Goal: Task Accomplishment & Management: Manage account settings

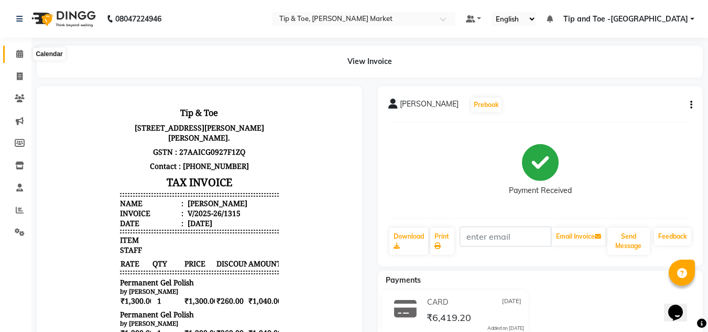
drag, startPoint x: 18, startPoint y: 52, endPoint x: 17, endPoint y: 3, distance: 49.8
click at [18, 52] on icon at bounding box center [19, 54] width 7 height 8
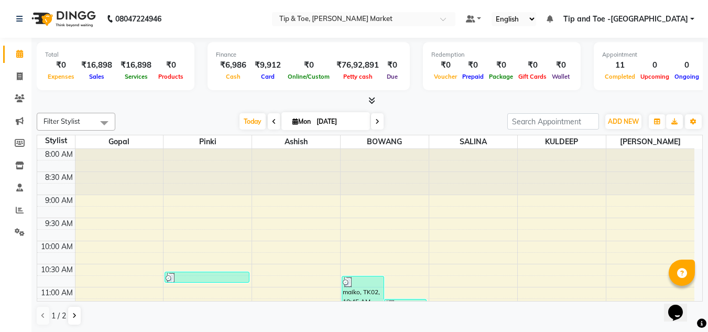
click at [275, 119] on span at bounding box center [274, 121] width 13 height 16
type input "31-08-2025"
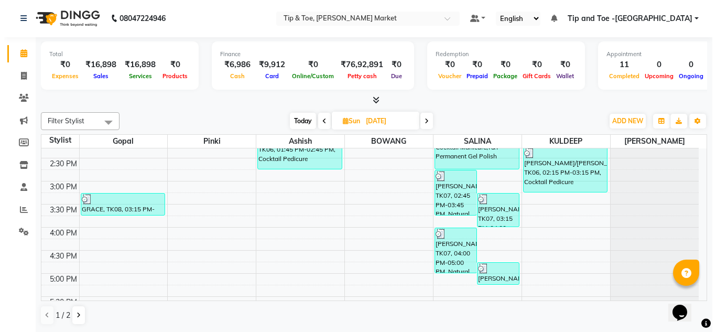
scroll to position [133, 0]
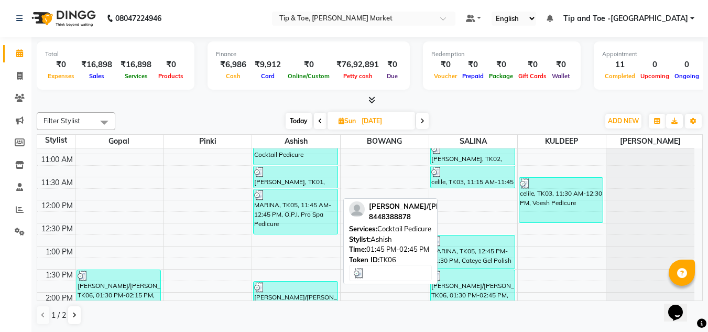
click at [277, 292] on div "KATRINA/BOEHME, TK06, 01:45 PM-02:45 PM, Cocktail Pedicure" at bounding box center [296, 303] width 84 height 45
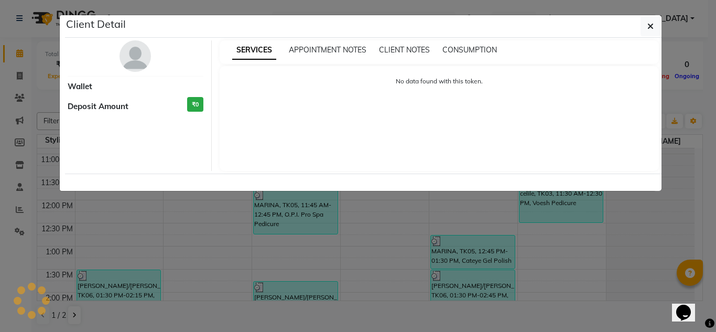
select select "3"
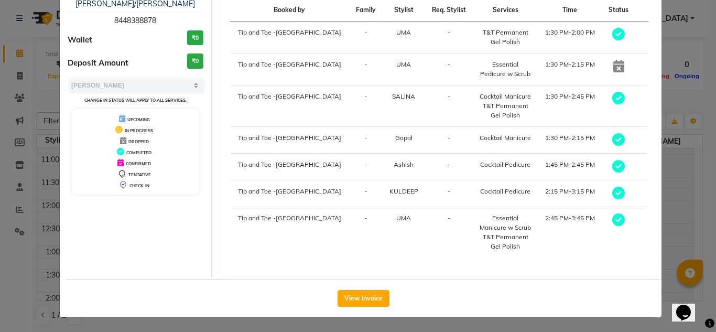
scroll to position [78, 0]
click at [359, 295] on button "View Invoice" at bounding box center [363, 297] width 52 height 17
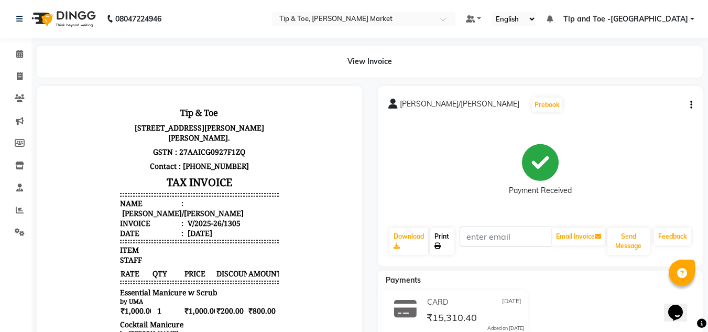
click at [438, 241] on link "Print" at bounding box center [442, 240] width 24 height 27
click at [9, 48] on link "Calendar" at bounding box center [15, 54] width 25 height 17
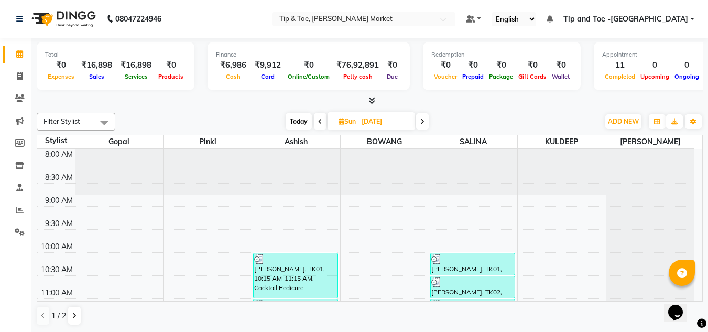
click at [424, 120] on icon at bounding box center [422, 121] width 4 height 6
type input "[DATE]"
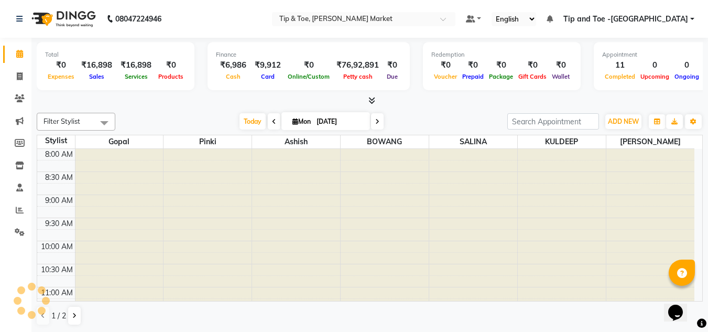
scroll to position [415, 0]
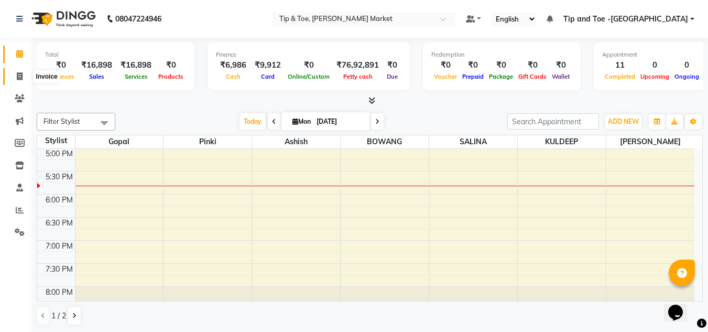
click at [15, 77] on span at bounding box center [19, 77] width 18 height 12
select select "service"
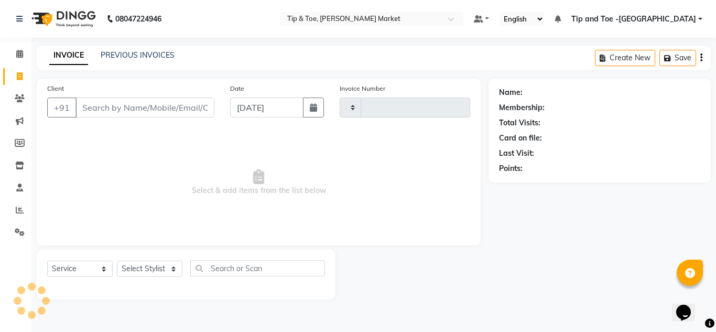
type input "1316"
select select "5940"
click at [108, 103] on input "Client" at bounding box center [144, 107] width 139 height 20
click at [107, 109] on input "Client" at bounding box center [144, 107] width 139 height 20
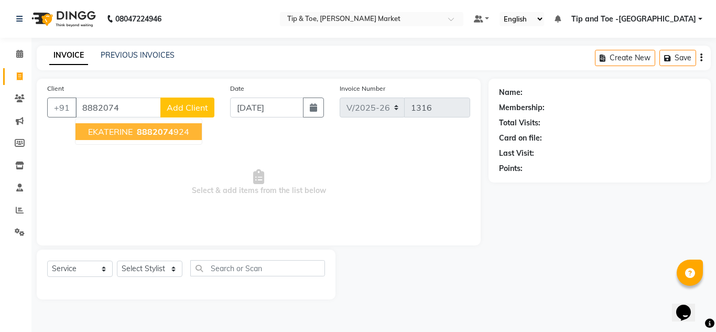
click at [107, 127] on span "EKATERINE" at bounding box center [110, 131] width 45 height 10
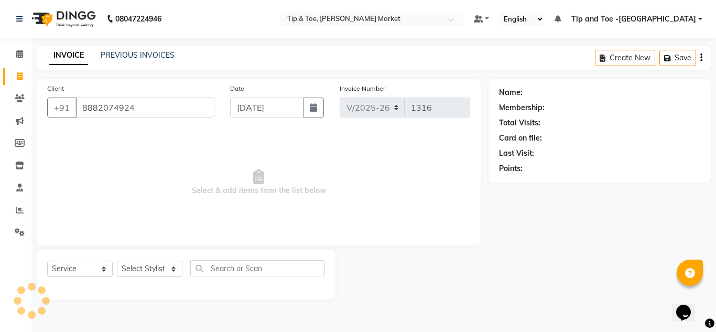
type input "8882074924"
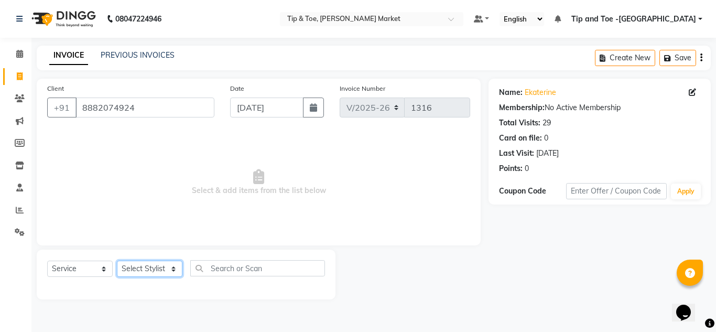
click at [146, 269] on select "Select Stylist Ashish BOWANG Delhi branch login Gopal KULDEEP Pinki SALINA SALM…" at bounding box center [149, 268] width 65 height 16
select select "41968"
click at [117, 260] on select "Select Stylist Ashish BOWANG Delhi branch login Gopal KULDEEP Pinki SALINA SALM…" at bounding box center [149, 268] width 65 height 16
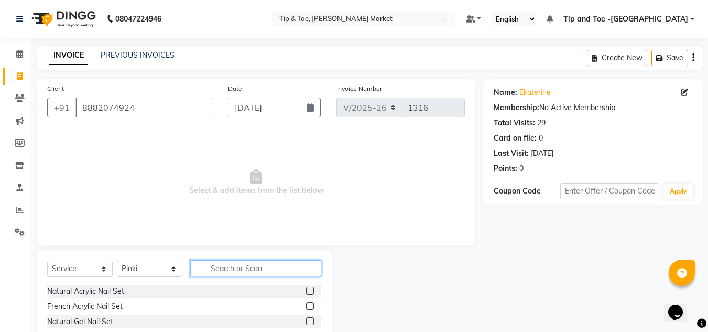
click at [269, 265] on input "text" at bounding box center [255, 268] width 131 height 16
type input "ESS"
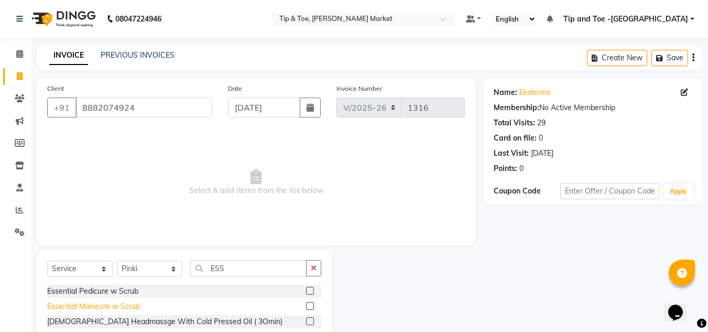
click at [69, 306] on div "Essential Manicure w Scrub" at bounding box center [93, 306] width 93 height 11
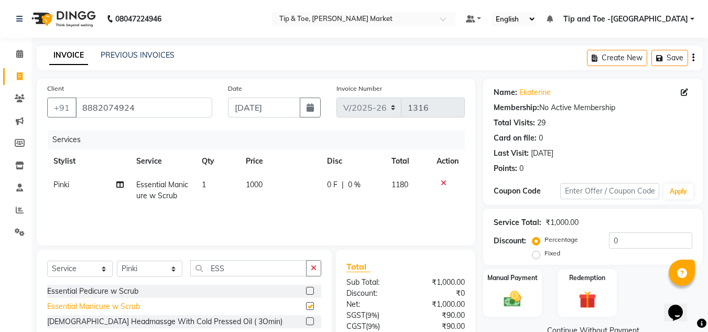
checkbox input "false"
click at [231, 265] on input "ESS" at bounding box center [248, 268] width 116 height 16
type input "E"
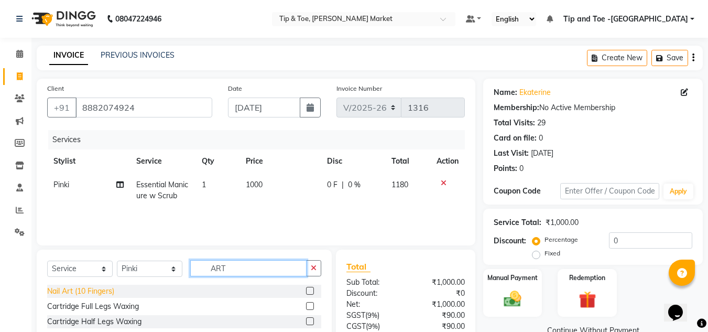
type input "ART"
click at [83, 286] on div "Nail Art (10 Fingers)" at bounding box center [80, 291] width 67 height 11
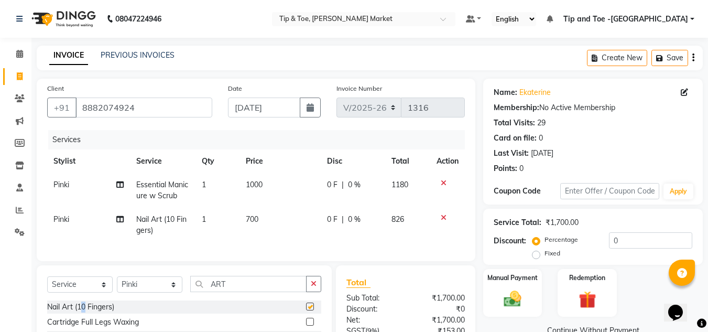
checkbox input "false"
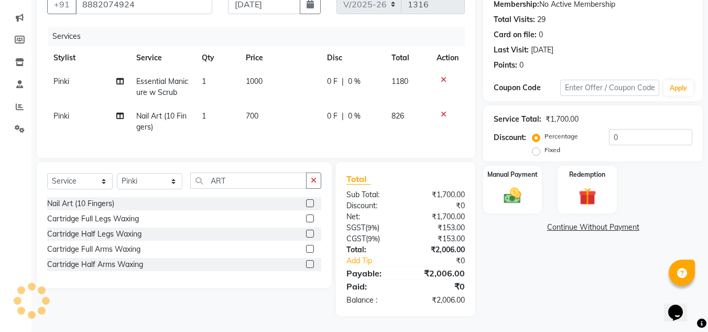
click at [118, 311] on div "Select Service Product Membership Package Voucher Prepaid Gift Card Select Styl…" at bounding box center [180, 239] width 303 height 154
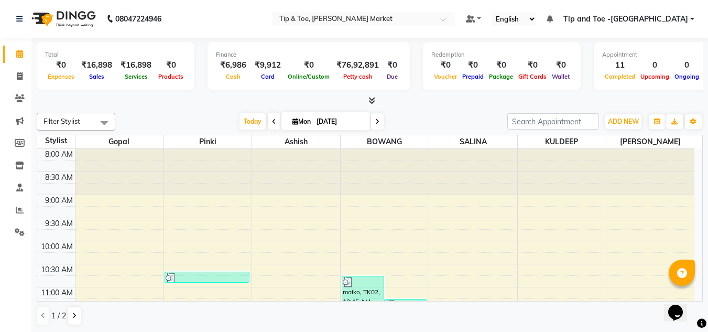
drag, startPoint x: 275, startPoint y: 124, endPoint x: 265, endPoint y: 163, distance: 40.9
click at [275, 123] on span at bounding box center [274, 121] width 13 height 16
type input "31-08-2025"
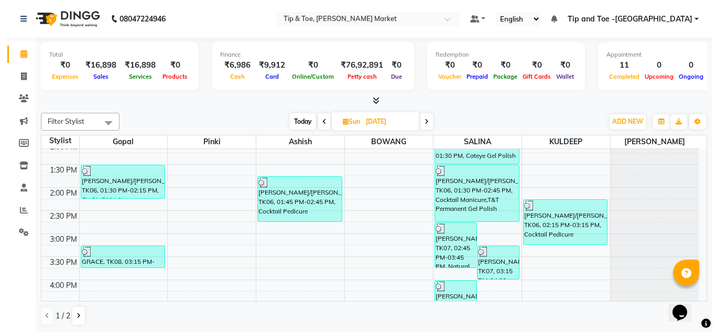
scroll to position [237, 0]
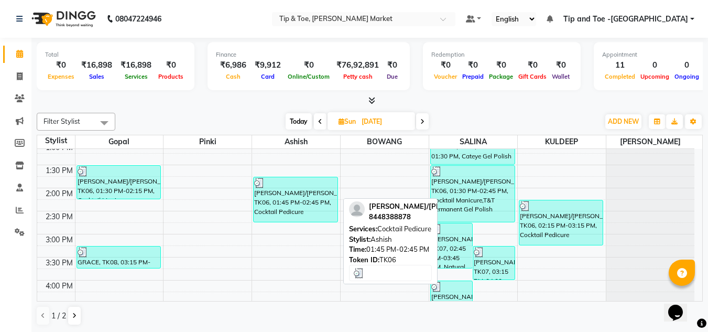
click at [275, 200] on div "KATRINA/BOEHME, TK06, 01:45 PM-02:45 PM, Cocktail Pedicure" at bounding box center [296, 199] width 84 height 45
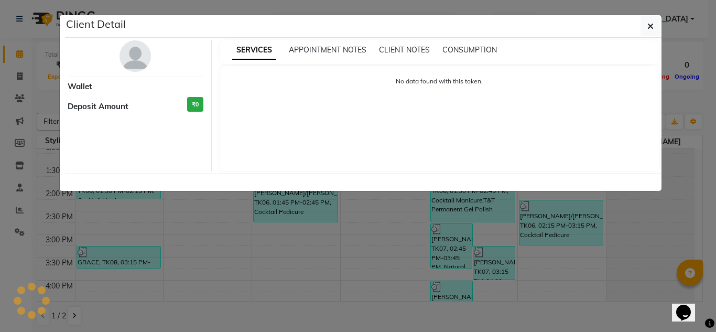
select select "3"
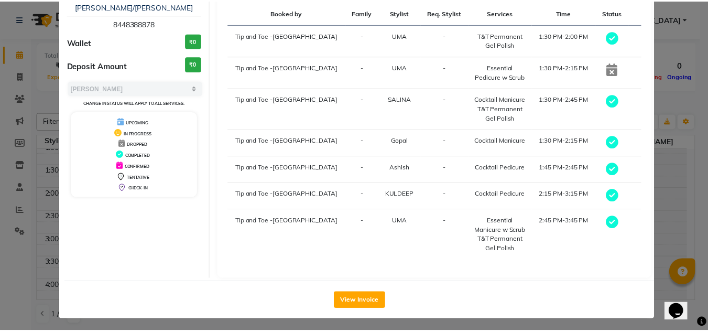
scroll to position [78, 0]
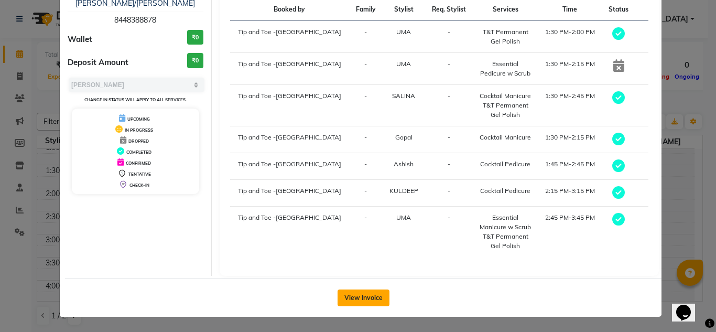
click at [353, 297] on button "View Invoice" at bounding box center [363, 297] width 52 height 17
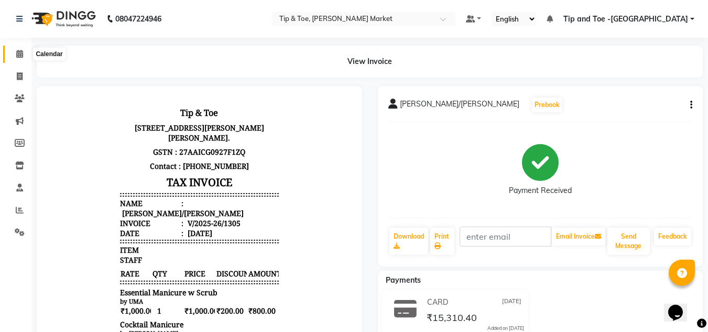
click at [13, 49] on span at bounding box center [19, 54] width 18 height 12
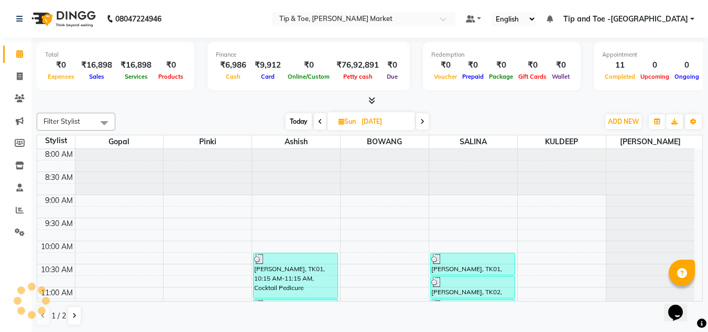
click at [424, 120] on icon at bounding box center [422, 121] width 4 height 6
type input "[DATE]"
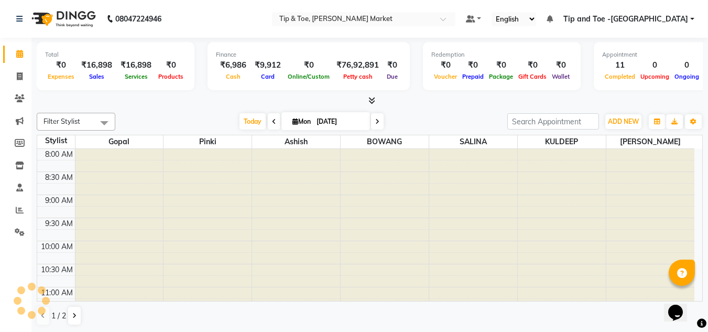
scroll to position [447, 0]
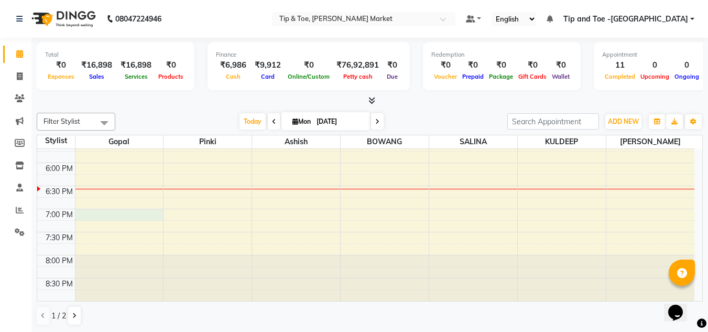
click at [101, 210] on div "8:00 AM 8:30 AM 9:00 AM 9:30 AM 10:00 AM 10:30 AM 11:00 AM 11:30 AM 12:00 PM 12…" at bounding box center [365, 1] width 657 height 599
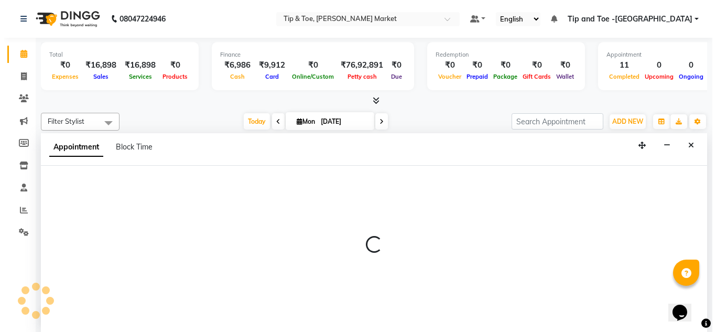
scroll to position [1, 0]
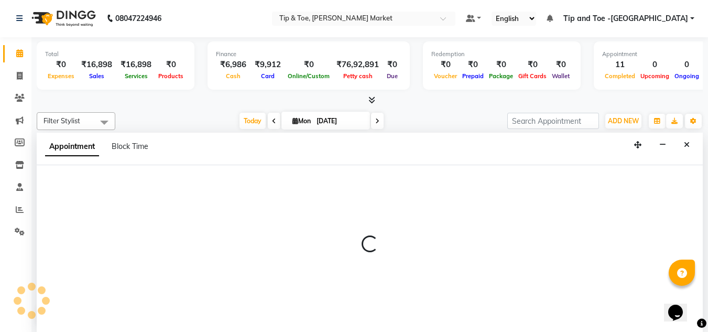
select select "41966"
select select "1140"
select select "tentative"
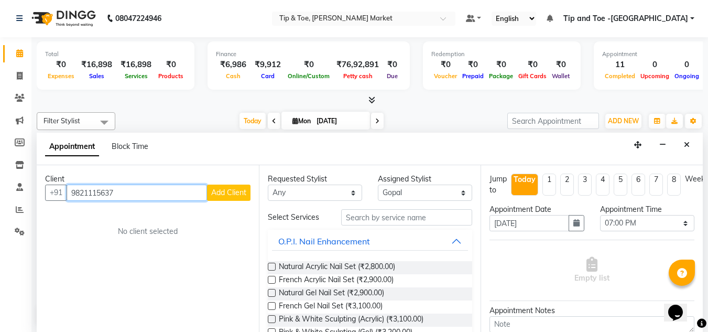
type input "9821115637"
click at [224, 193] on span "Add Client" at bounding box center [228, 192] width 35 height 9
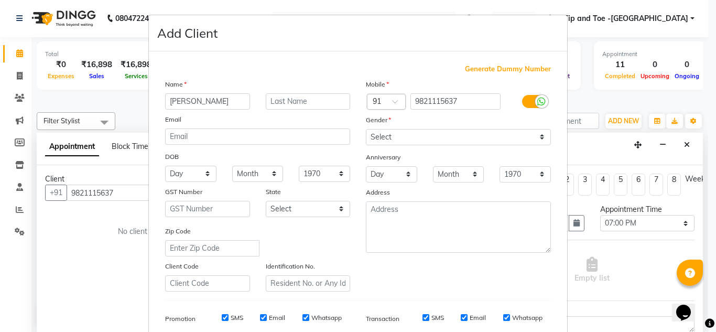
type input "PRAGATI"
click at [280, 101] on input "text" at bounding box center [308, 101] width 85 height 16
type input "P"
type input "BHASIN"
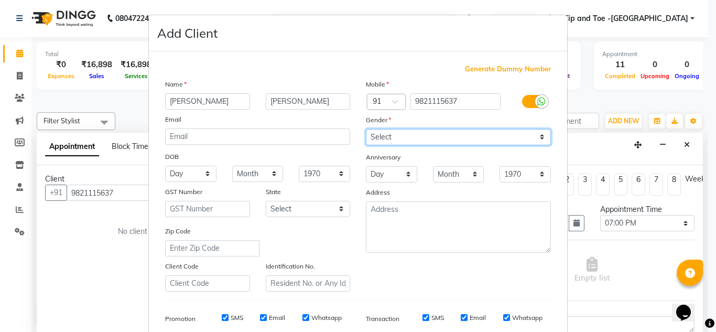
click at [390, 134] on select "Select Male Female Other Prefer Not To Say" at bounding box center [458, 137] width 185 height 16
select select "female"
click at [366, 129] on select "Select Male Female Other Prefer Not To Say" at bounding box center [458, 137] width 185 height 16
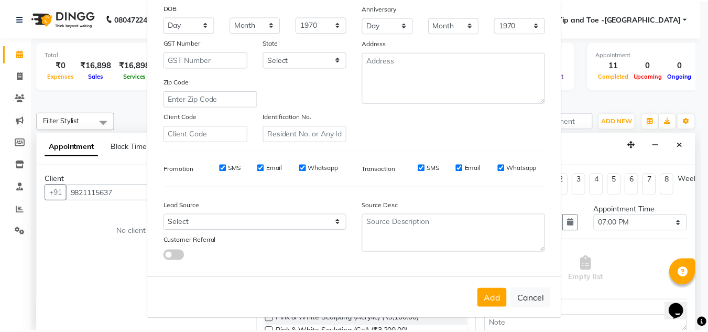
scroll to position [152, 0]
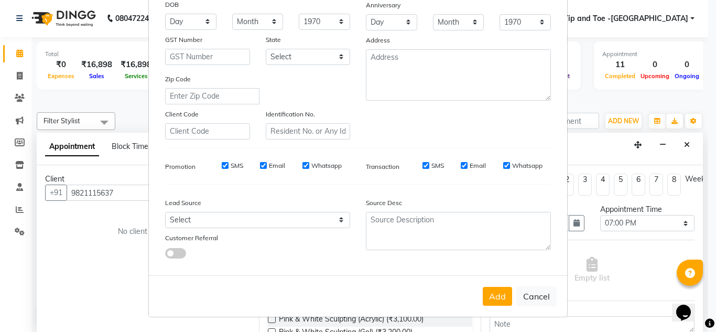
click at [492, 297] on button "Add" at bounding box center [496, 296] width 29 height 19
select select
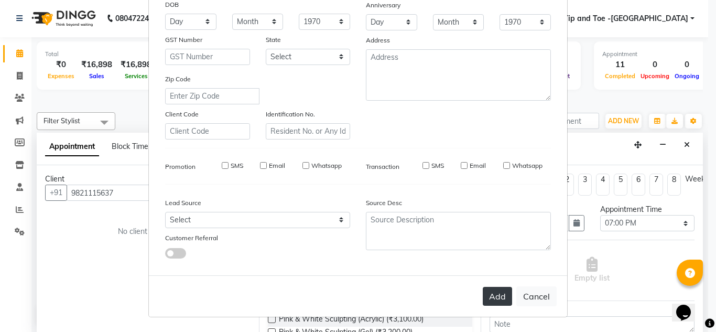
select select
checkbox input "false"
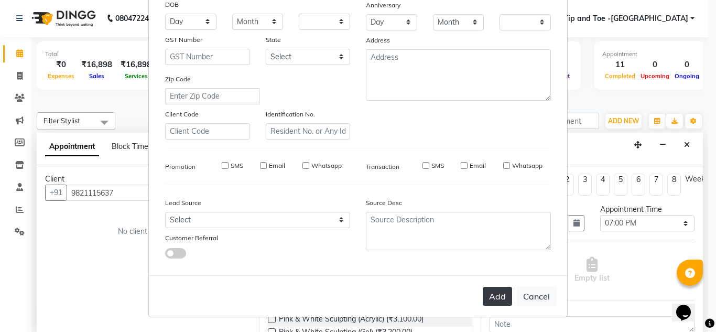
checkbox input "false"
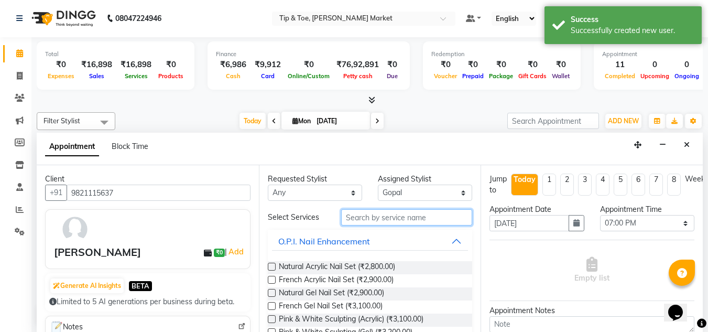
click at [370, 218] on input "text" at bounding box center [406, 217] width 131 height 16
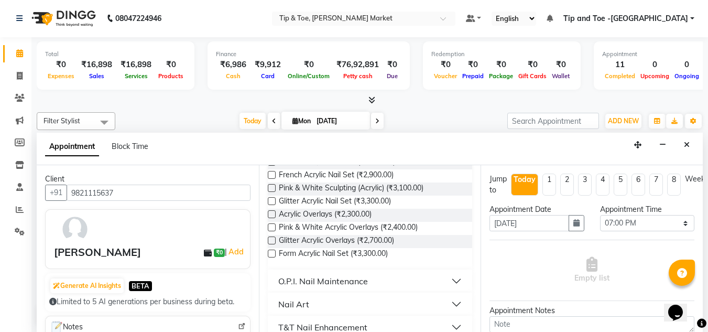
scroll to position [143, 0]
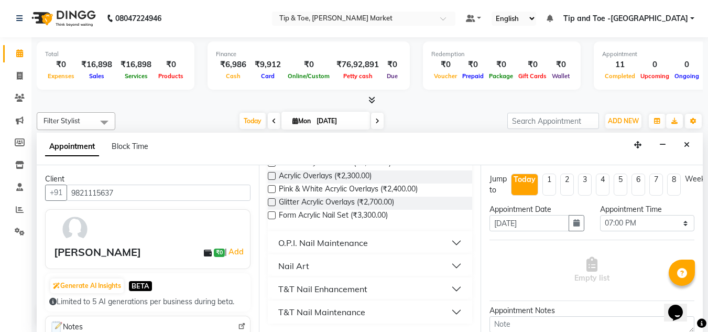
type input "ACRYLIC"
click at [311, 239] on div "O.P.I. Nail Maintenance" at bounding box center [323, 242] width 90 height 13
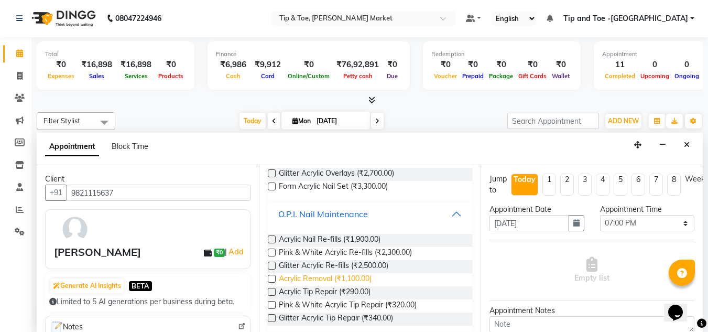
scroll to position [195, 0]
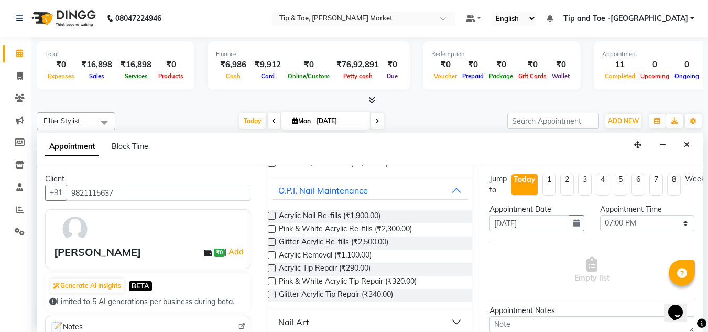
click at [272, 211] on div "Acrylic Nail Re-fills (₹1,900.00)" at bounding box center [370, 216] width 205 height 13
click at [275, 215] on label at bounding box center [272, 216] width 8 height 8
click at [275, 215] on input "checkbox" at bounding box center [271, 216] width 7 height 7
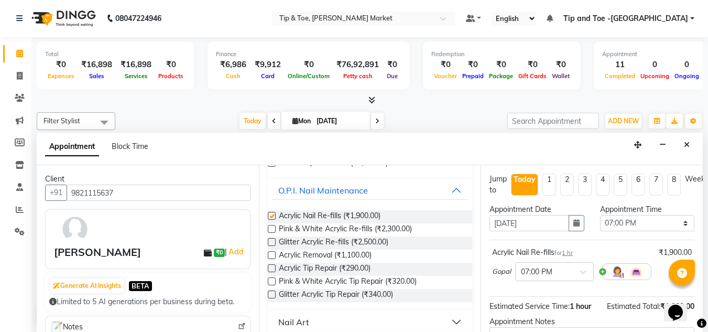
checkbox input "false"
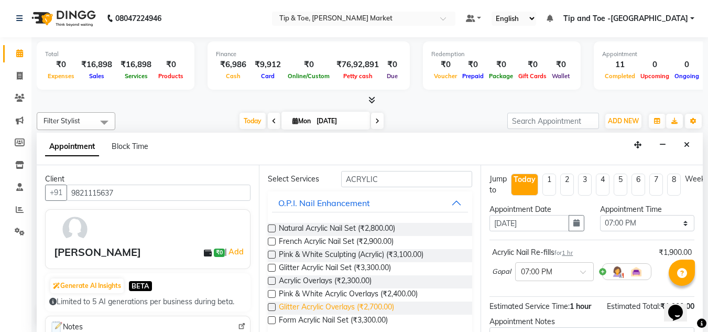
scroll to position [0, 0]
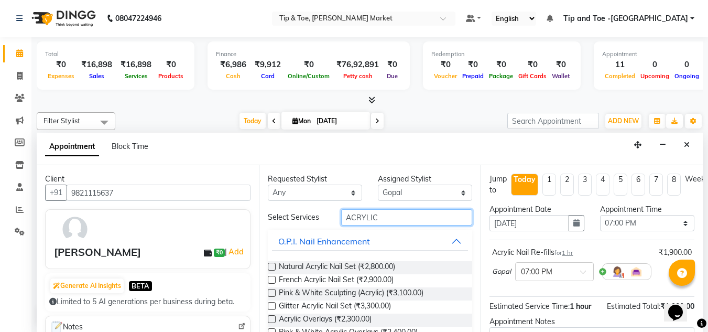
click at [373, 216] on input "ACRYLIC" at bounding box center [406, 217] width 131 height 16
type input "A"
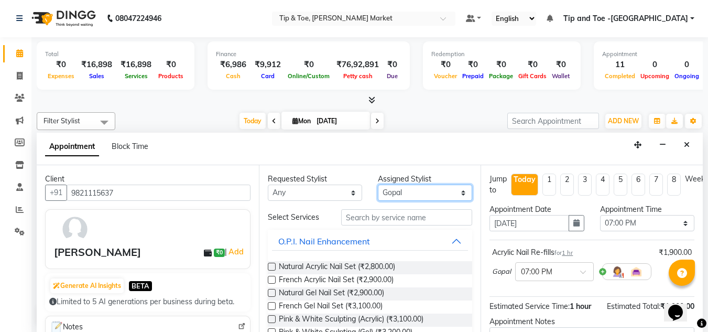
click at [456, 192] on select "Select Ashish BOWANG Gopal KULDEEP Pinki SALINA SALMAN UMA" at bounding box center [425, 192] width 94 height 16
select select "41981"
click at [378, 184] on select "Select Ashish BOWANG Gopal KULDEEP Pinki SALINA SALMAN UMA" at bounding box center [425, 192] width 94 height 16
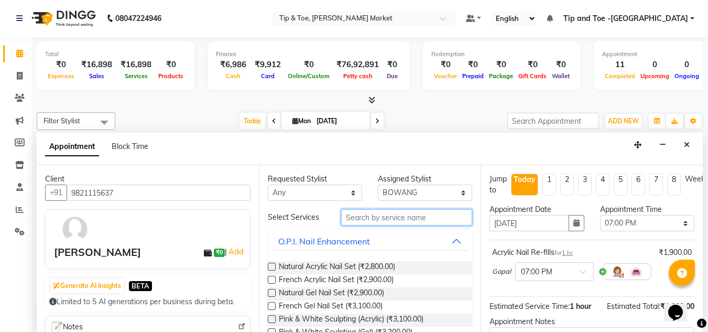
click at [362, 223] on input "text" at bounding box center [406, 217] width 131 height 16
click at [300, 238] on div "O.P.I. Nail Enhancement" at bounding box center [324, 241] width 92 height 13
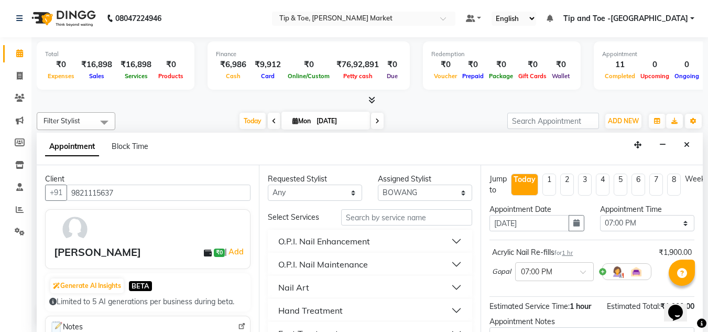
click at [285, 241] on div "O.P.I. Nail Enhancement" at bounding box center [324, 241] width 92 height 13
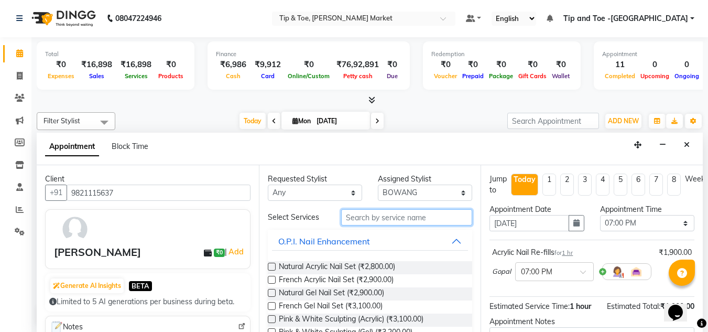
click at [355, 218] on input "text" at bounding box center [406, 217] width 131 height 16
type input "ACRYLIC RE"
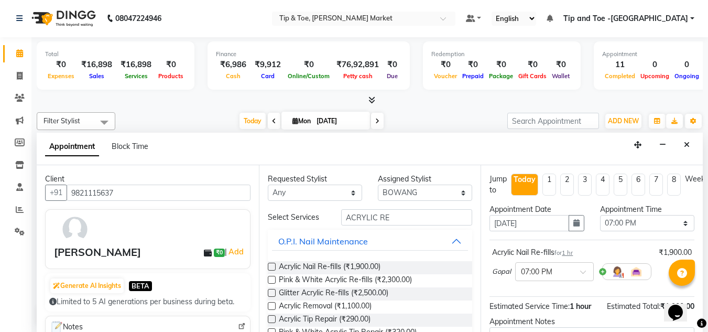
click at [270, 266] on label at bounding box center [272, 266] width 8 height 8
click at [270, 266] on input "checkbox" at bounding box center [271, 267] width 7 height 7
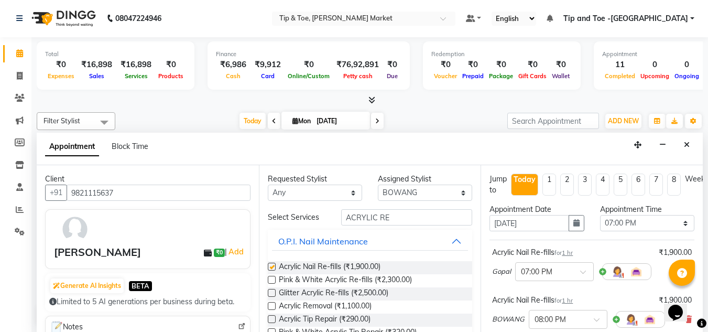
checkbox input "false"
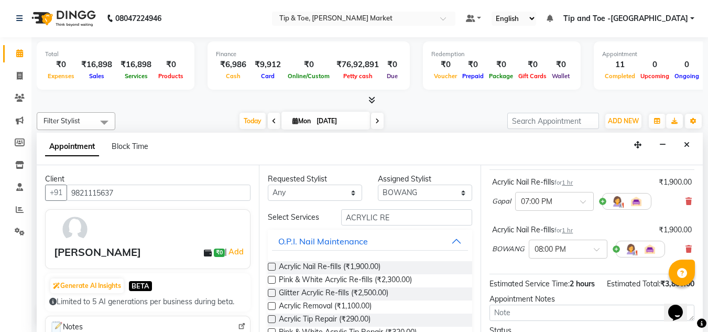
scroll to position [71, 0]
click at [386, 216] on input "ACRYLIC RE" at bounding box center [406, 217] width 131 height 16
type input "A"
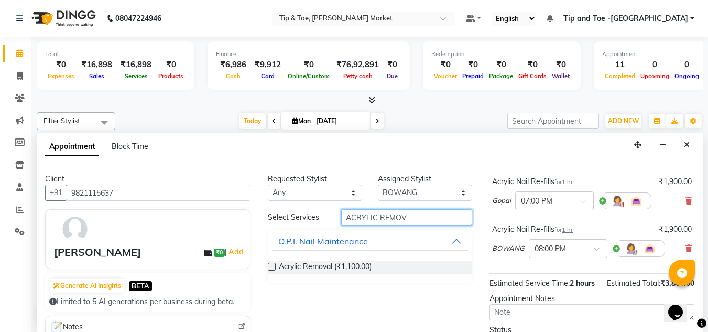
type input "ACRYLIC REMOV"
click at [271, 269] on label at bounding box center [272, 266] width 8 height 8
click at [271, 269] on input "checkbox" at bounding box center [271, 267] width 7 height 7
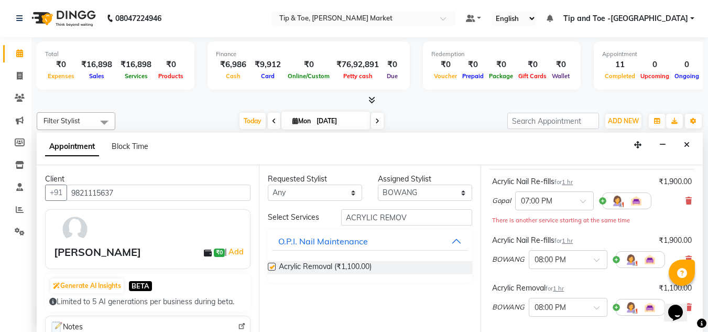
checkbox input "false"
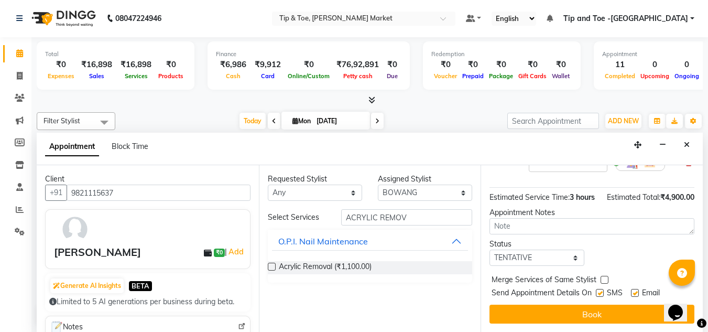
scroll to position [234, 0]
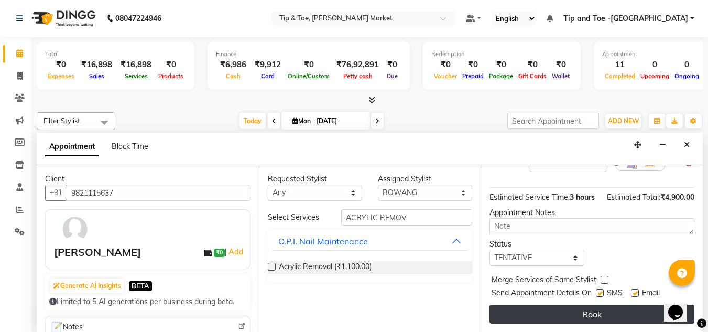
click at [585, 305] on button "Book" at bounding box center [591, 313] width 205 height 19
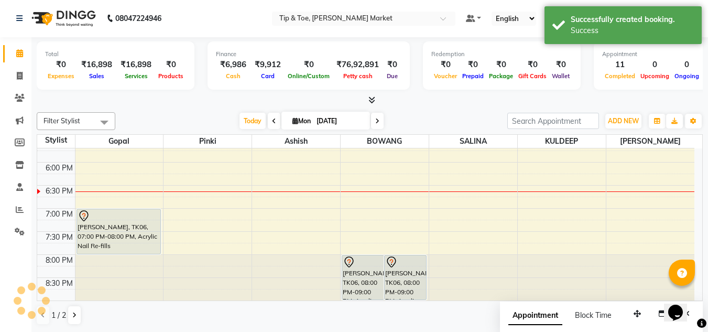
scroll to position [0, 0]
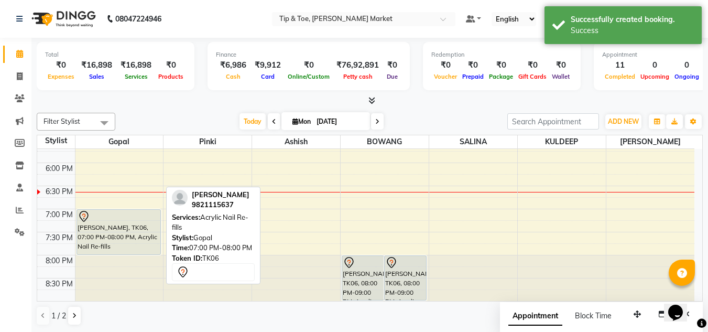
click at [127, 229] on div "PRAGATI BHASIN, TK06, 07:00 PM-08:00 PM, Acrylic Nail Re-fills" at bounding box center [119, 232] width 84 height 45
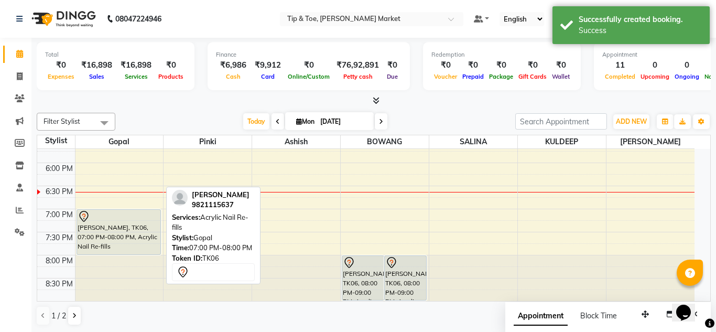
select select "7"
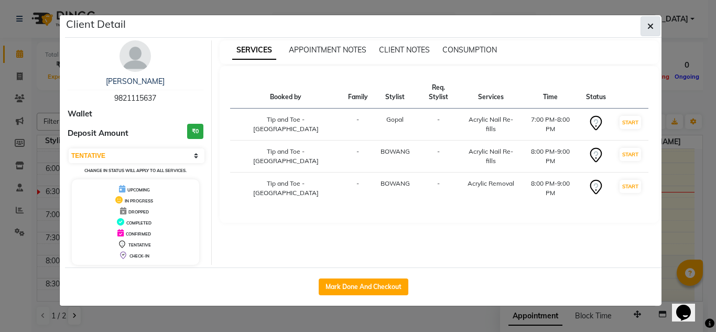
click at [650, 28] on icon "button" at bounding box center [650, 26] width 6 height 8
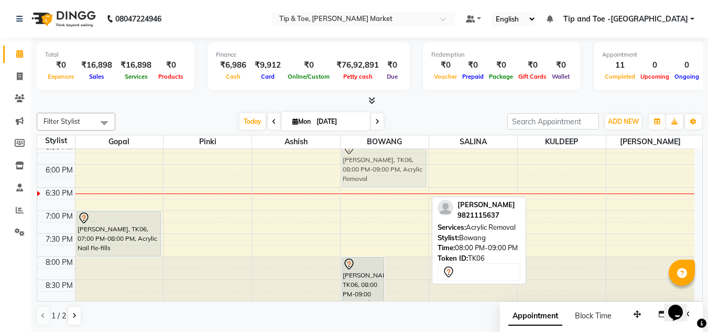
drag, startPoint x: 405, startPoint y: 280, endPoint x: 424, endPoint y: 168, distance: 113.1
click at [424, 168] on div "maiko, TK02, 10:45 AM-11:30 AM, Cateye Gel Polish maiko, TK02, 11:15 AM-12:15 P…" at bounding box center [385, 2] width 88 height 599
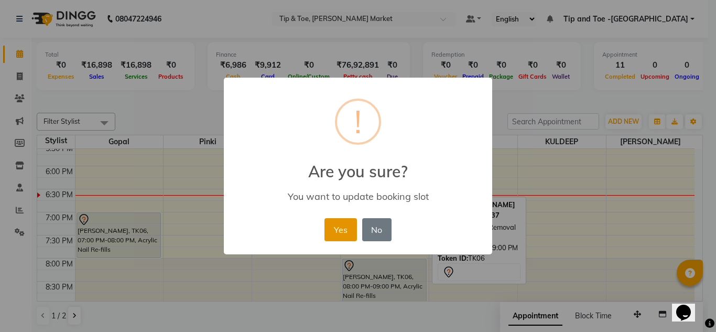
click at [337, 232] on button "Yes" at bounding box center [340, 229] width 32 height 23
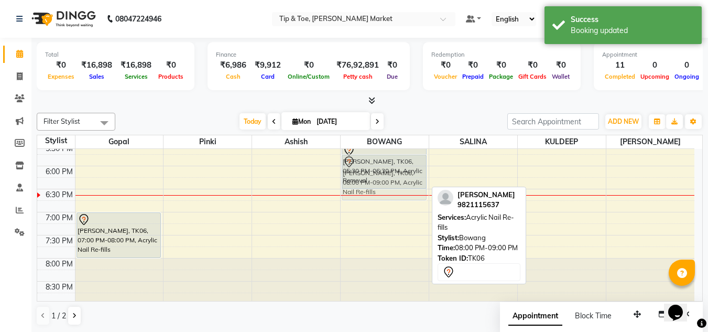
drag, startPoint x: 367, startPoint y: 282, endPoint x: 378, endPoint y: 173, distance: 109.0
click at [378, 173] on div "maiko, TK02, 10:45 AM-11:30 AM, Cateye Gel Polish maiko, TK02, 11:15 AM-12:15 P…" at bounding box center [385, 4] width 88 height 599
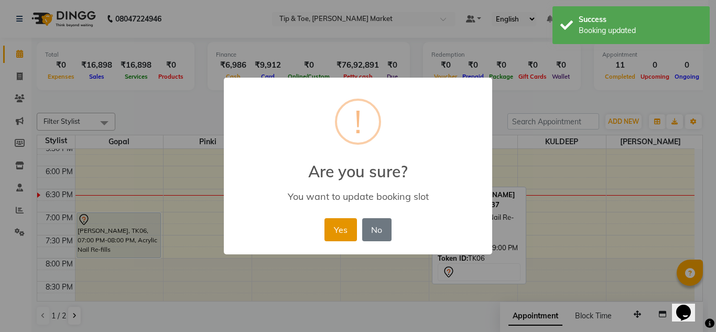
click at [330, 233] on button "Yes" at bounding box center [340, 229] width 32 height 23
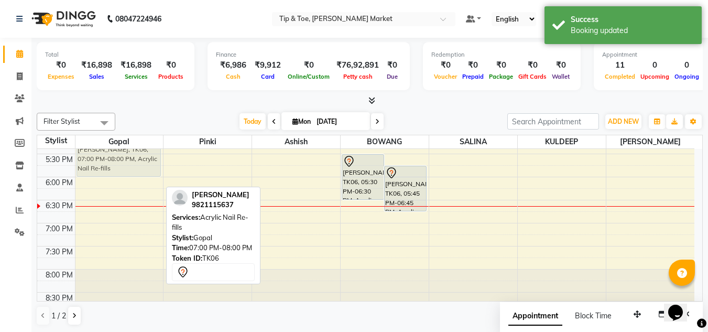
scroll to position [433, 0]
drag, startPoint x: 123, startPoint y: 243, endPoint x: 133, endPoint y: 178, distance: 65.2
click at [133, 178] on div "PRAGATI BHASIN, TK06, 07:00 PM-08:00 PM, Acrylic Nail Re-fills PRAGATI BHASIN, …" at bounding box center [119, 15] width 88 height 599
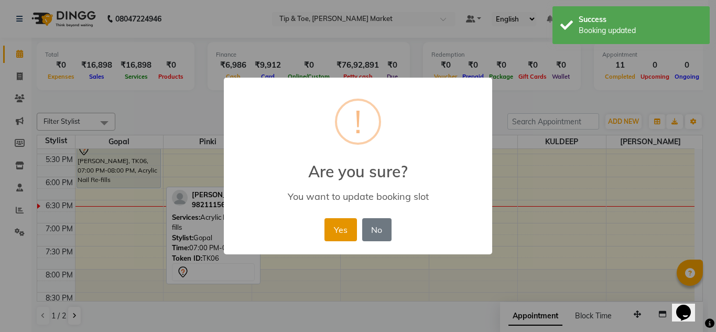
click at [333, 231] on button "Yes" at bounding box center [340, 229] width 32 height 23
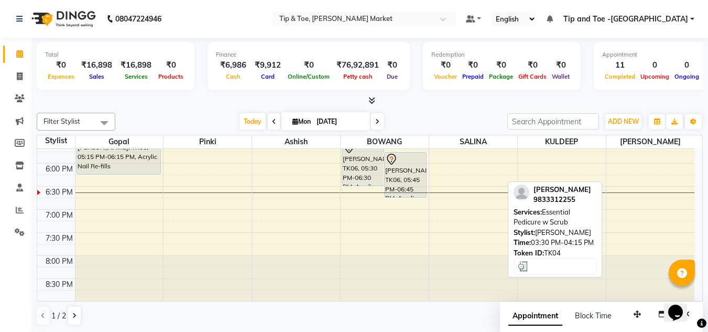
scroll to position [447, 0]
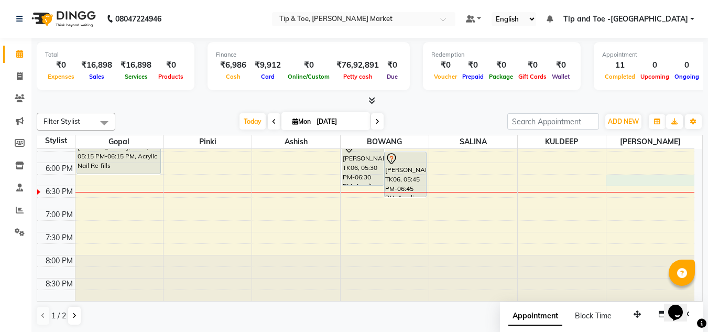
click at [643, 179] on div "8:00 AM 8:30 AM 9:00 AM 9:30 AM 10:00 AM 10:30 AM 11:00 AM 11:30 AM 12:00 PM 12…" at bounding box center [365, 1] width 657 height 599
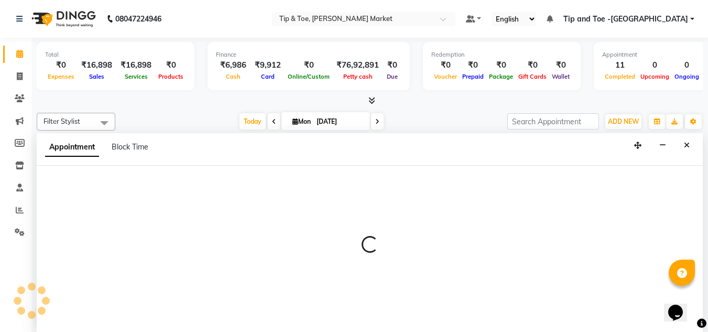
scroll to position [1, 0]
select select "90516"
select select "1095"
select select "tentative"
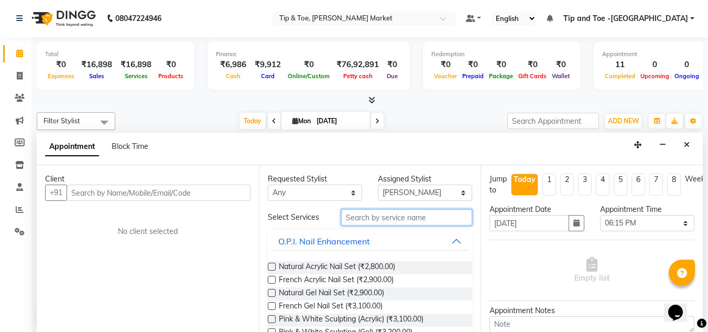
click at [356, 218] on input "text" at bounding box center [406, 217] width 131 height 16
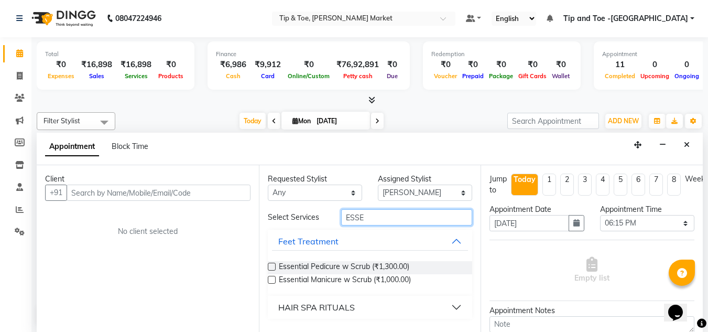
type input "ESSE"
click at [271, 267] on label at bounding box center [272, 266] width 8 height 8
click at [271, 267] on input "checkbox" at bounding box center [271, 267] width 7 height 7
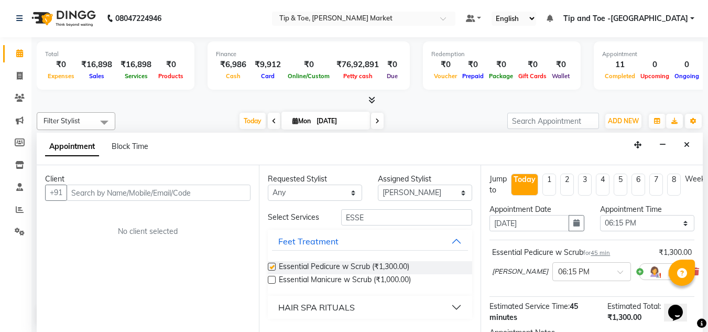
checkbox input "false"
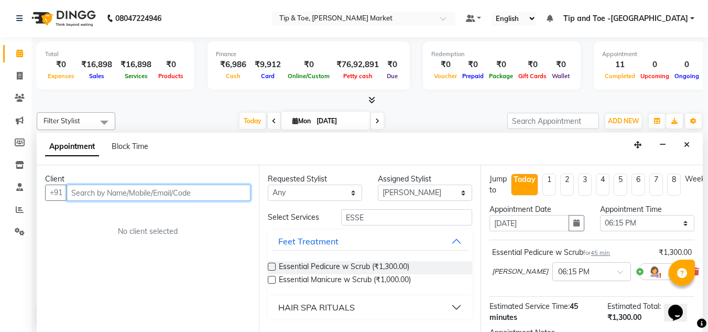
click at [98, 194] on input "text" at bounding box center [159, 192] width 184 height 16
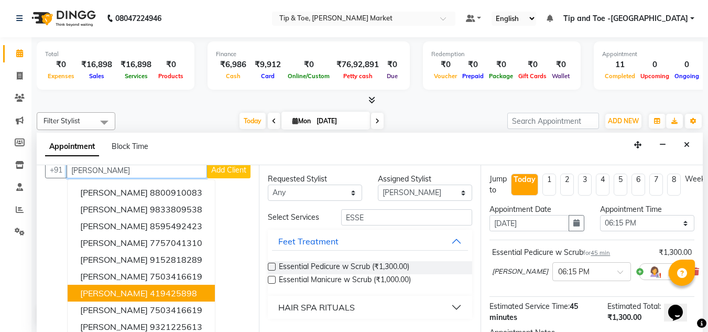
scroll to position [0, 0]
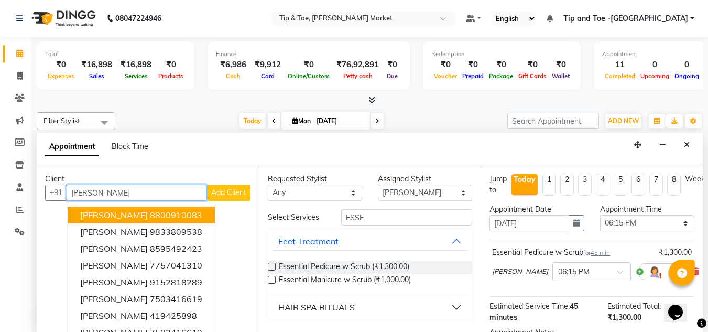
click at [100, 191] on input "[PERSON_NAME]" at bounding box center [137, 192] width 140 height 16
type input "C"
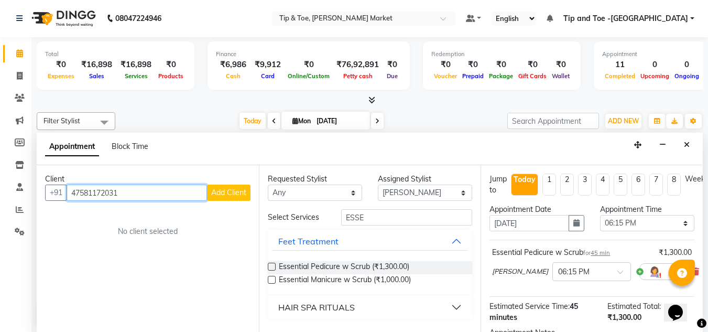
click at [117, 191] on input "47581172031" at bounding box center [137, 192] width 140 height 16
click at [123, 190] on input "47581172031" at bounding box center [137, 192] width 140 height 16
click at [79, 191] on input "47581172031" at bounding box center [137, 192] width 140 height 16
click at [78, 190] on input "47581172031" at bounding box center [137, 192] width 140 height 16
click at [131, 193] on input "7581172031" at bounding box center [137, 192] width 140 height 16
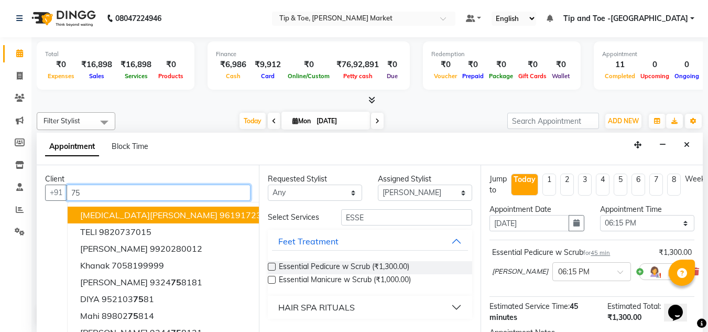
type input "7"
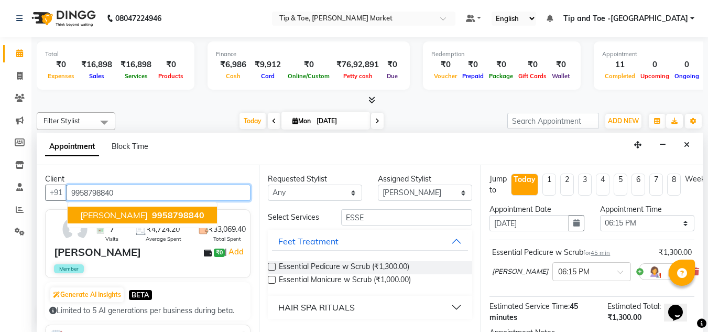
click at [152, 214] on span "9958798840" at bounding box center [178, 215] width 52 height 10
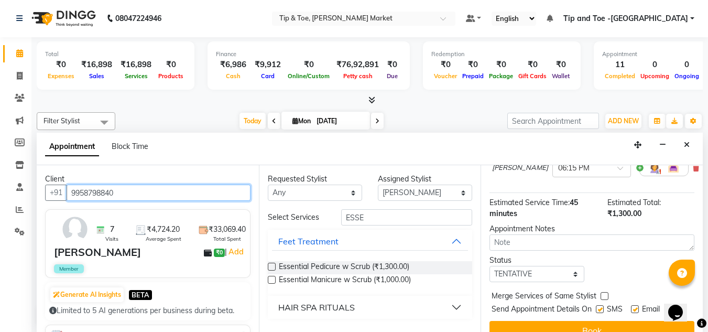
scroll to position [105, 0]
type input "9958798840"
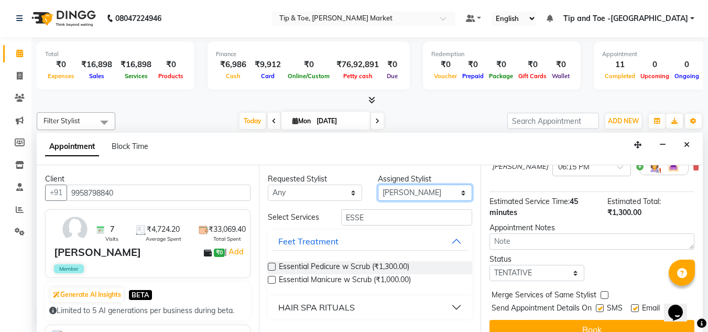
click at [464, 191] on select "Select Ashish BOWANG Gopal KULDEEP Pinki SALINA SALMAN UMA" at bounding box center [425, 192] width 94 height 16
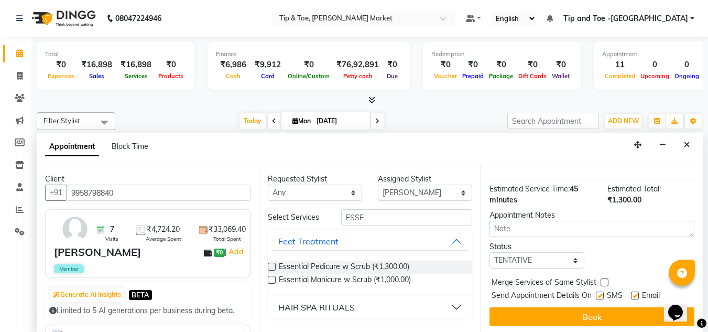
scroll to position [128, 0]
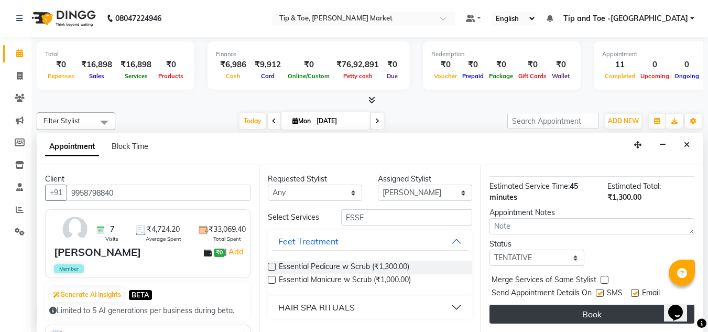
click at [579, 307] on button "Book" at bounding box center [591, 313] width 205 height 19
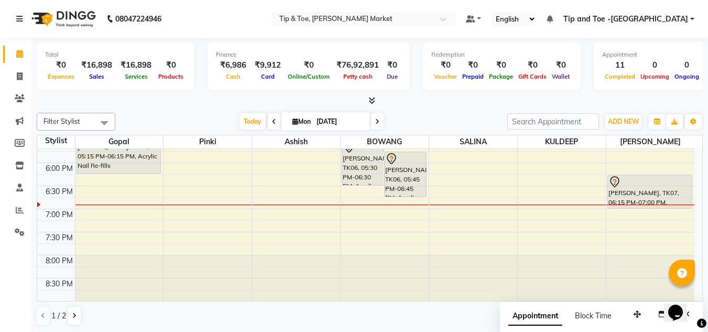
scroll to position [394, 0]
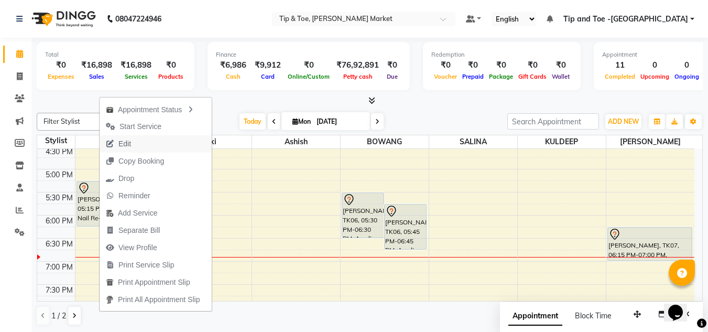
click at [124, 144] on span "Edit" at bounding box center [124, 143] width 13 height 11
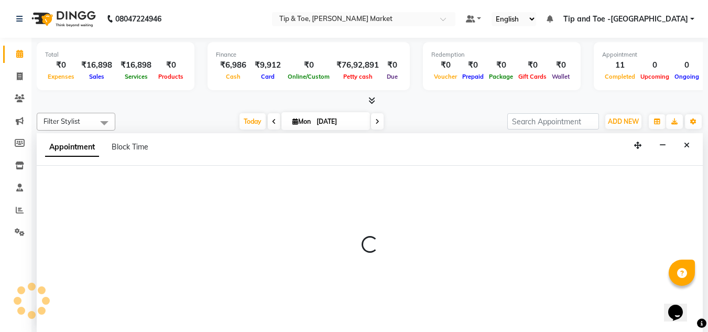
scroll to position [1, 0]
select select "tentative"
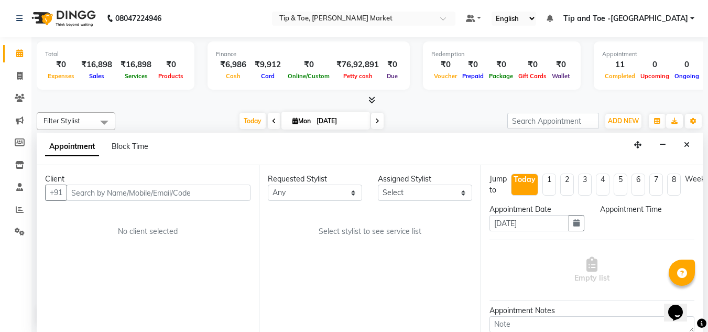
scroll to position [0, 0]
select select "41981"
select select "1035"
select select "2880"
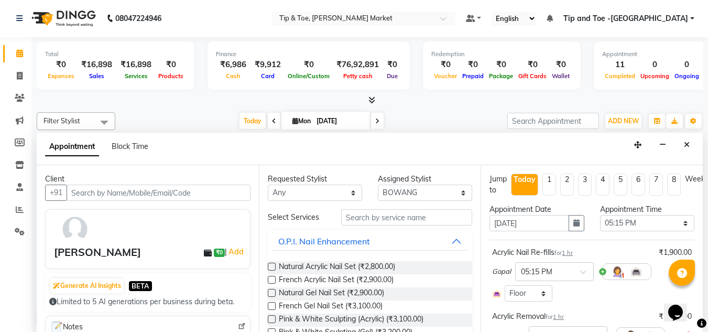
select select "2880"
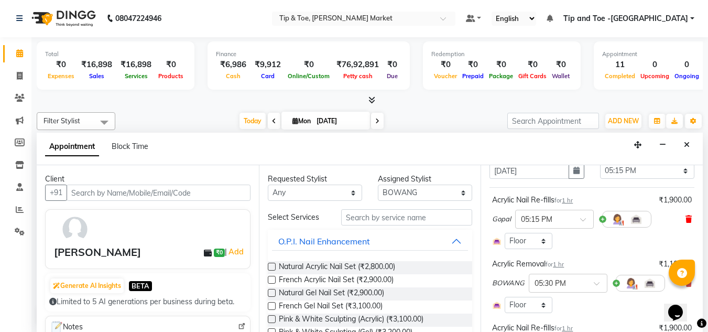
click at [685, 216] on icon at bounding box center [688, 218] width 6 height 7
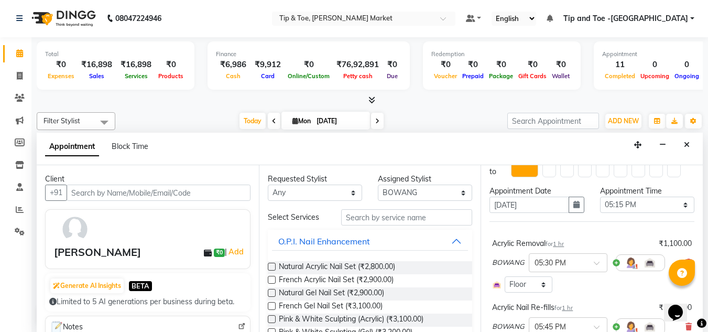
scroll to position [0, 0]
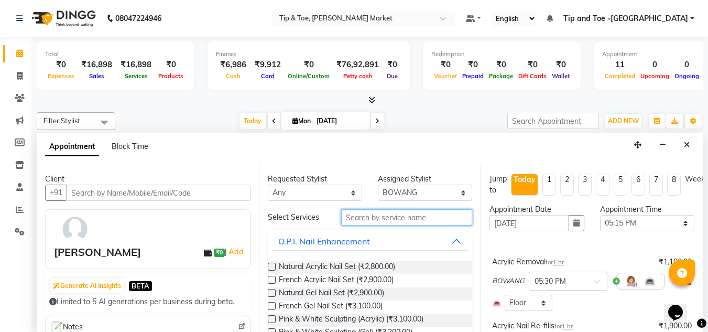
click at [392, 214] on input "text" at bounding box center [406, 217] width 131 height 16
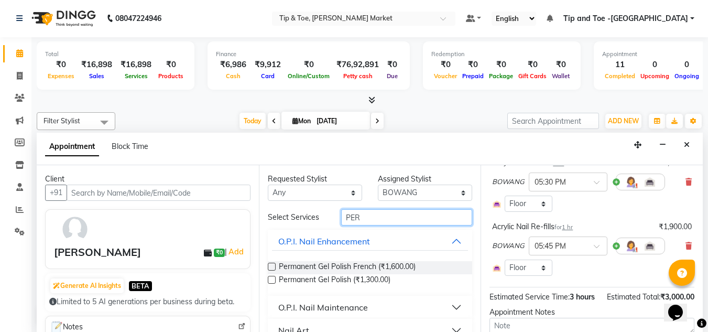
scroll to position [105, 0]
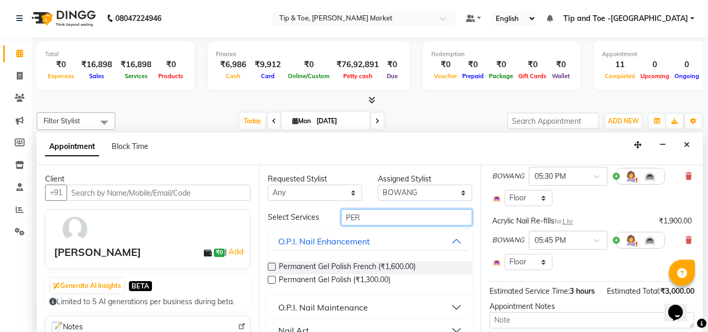
type input "PER"
click at [269, 279] on label at bounding box center [272, 280] width 8 height 8
click at [269, 279] on input "checkbox" at bounding box center [271, 280] width 7 height 7
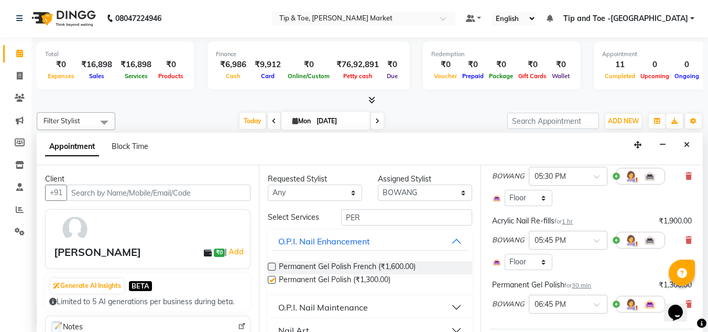
checkbox input "false"
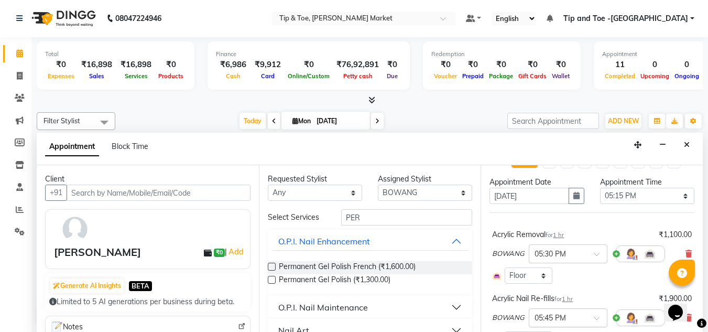
scroll to position [0, 0]
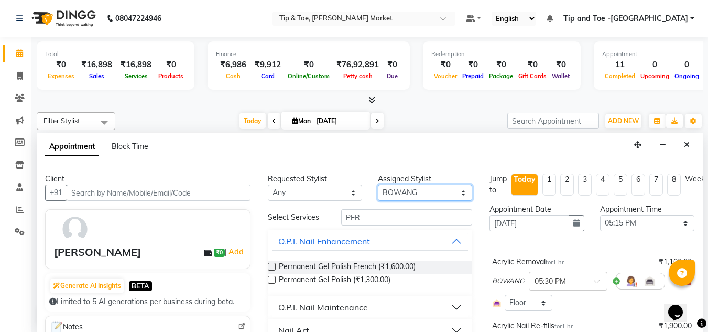
click at [412, 193] on select "Select Ashish BOWANG Gopal KULDEEP Pinki SALINA SALMAN UMA" at bounding box center [425, 192] width 94 height 16
select select "41966"
click at [378, 184] on select "Select Ashish BOWANG Gopal KULDEEP Pinki SALINA SALMAN UMA" at bounding box center [425, 192] width 94 height 16
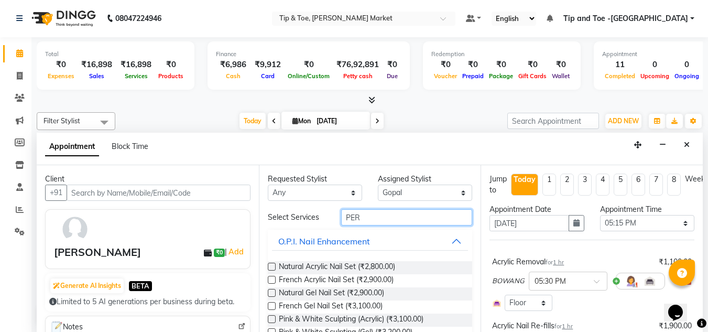
click at [382, 213] on input "PER" at bounding box center [406, 217] width 131 height 16
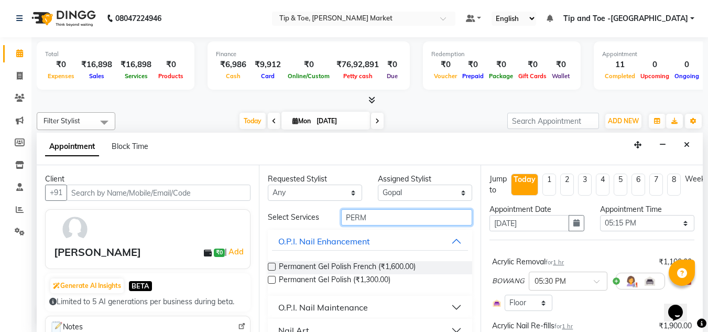
type input "PERM"
click at [271, 280] on label at bounding box center [272, 280] width 8 height 8
click at [271, 280] on input "checkbox" at bounding box center [271, 280] width 7 height 7
checkbox input "false"
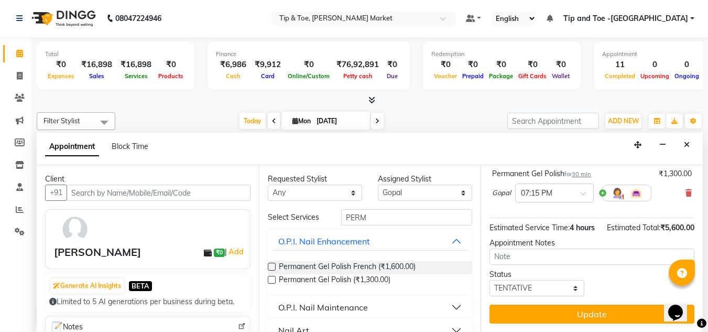
scroll to position [282, 0]
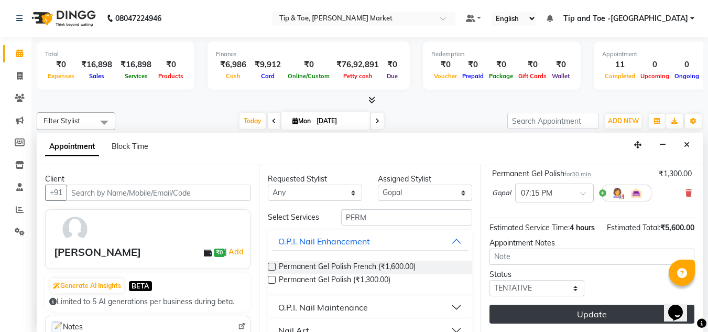
click at [573, 305] on button "Update" at bounding box center [591, 313] width 205 height 19
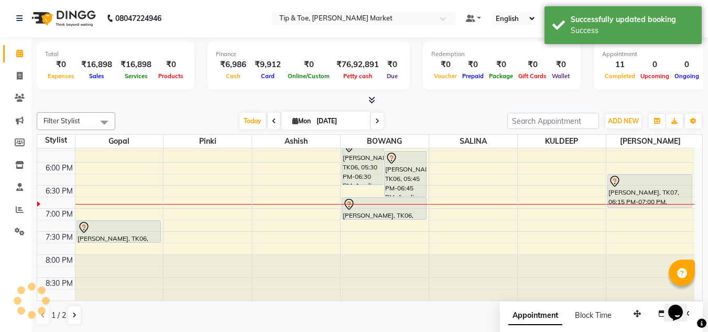
scroll to position [0, 0]
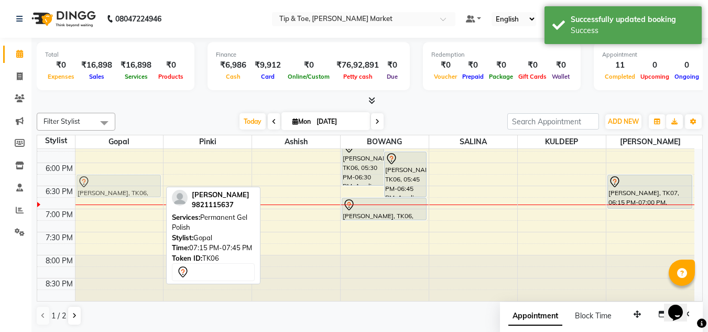
drag, startPoint x: 136, startPoint y: 227, endPoint x: 146, endPoint y: 180, distance: 48.1
click at [146, 180] on div "PRAGATI BHASIN, TK06, 07:15 PM-07:45 PM, Permanent Gel Polish PRAGATI BHASIN, T…" at bounding box center [119, 1] width 88 height 599
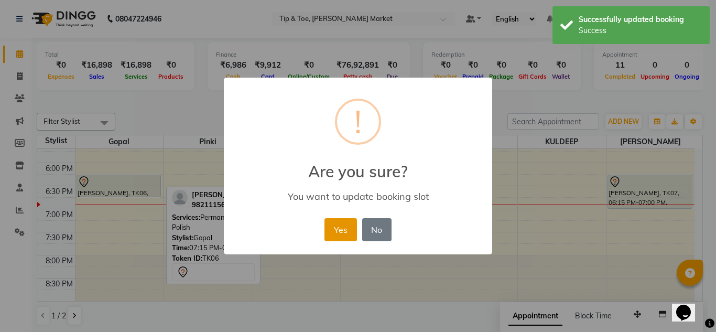
click at [336, 231] on button "Yes" at bounding box center [340, 229] width 32 height 23
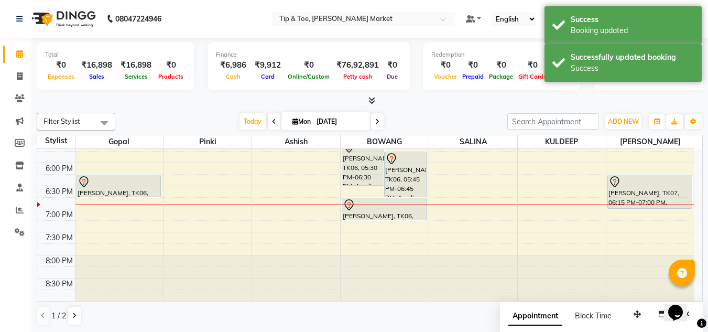
drag, startPoint x: 513, startPoint y: 181, endPoint x: 552, endPoint y: 168, distance: 41.4
click at [555, 164] on tbody "8:00 AM 8:30 AM 9:00 AM 9:30 AM 10:00 AM 10:30 AM 11:00 AM 11:30 AM 12:00 PM 12…" at bounding box center [365, 1] width 657 height 599
select select "41987"
select select "tentative"
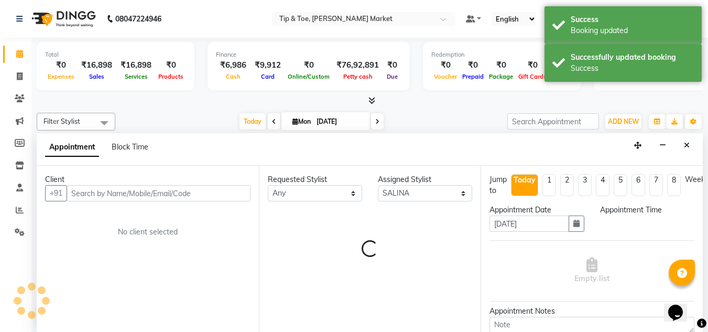
scroll to position [446, 0]
click at [541, 160] on div "Appointment Block Time" at bounding box center [370, 149] width 666 height 32
select select "1080"
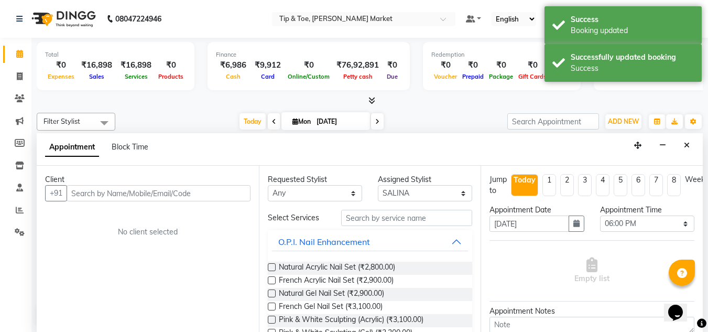
scroll to position [1, 0]
drag, startPoint x: 546, startPoint y: 154, endPoint x: 506, endPoint y: 160, distance: 40.2
click at [510, 157] on div "Appointment Block Time" at bounding box center [370, 149] width 666 height 32
click at [692, 139] on button "Close" at bounding box center [686, 145] width 15 height 16
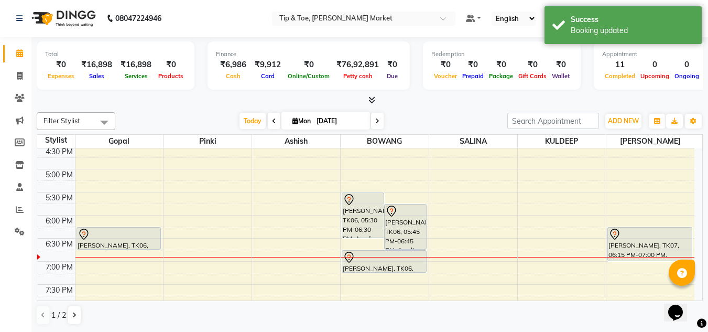
scroll to position [446, 0]
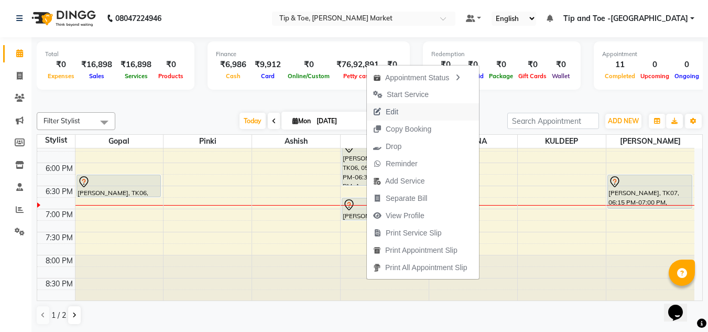
click at [388, 110] on span "Edit" at bounding box center [392, 111] width 13 height 11
select select "tentative"
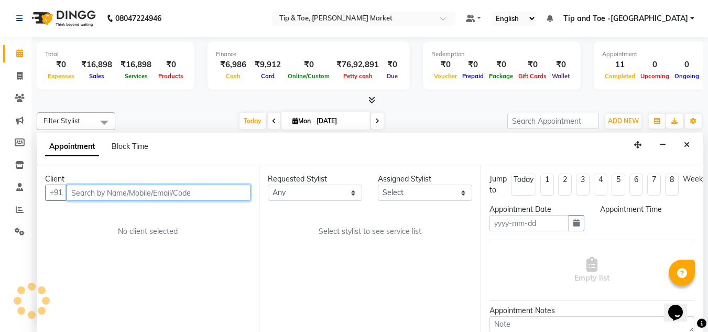
type input "[DATE]"
select select "1050"
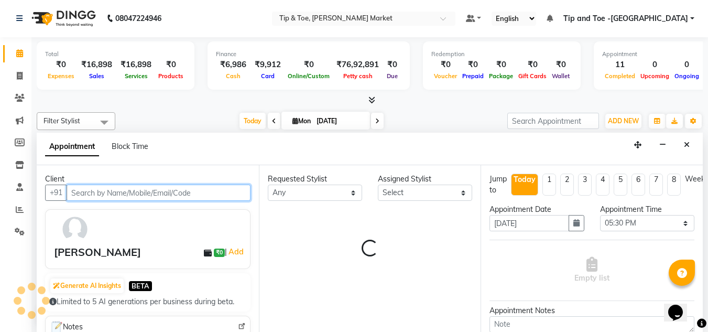
select select "41981"
select select "2880"
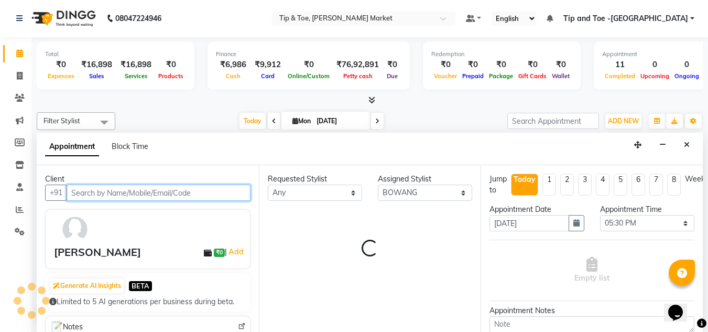
select select "2880"
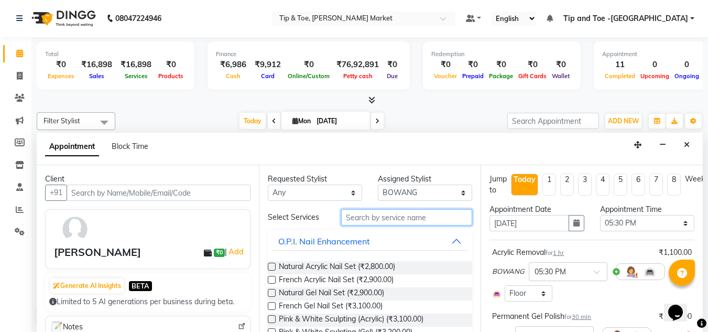
click at [393, 214] on input "text" at bounding box center [406, 217] width 131 height 16
type input "TIP"
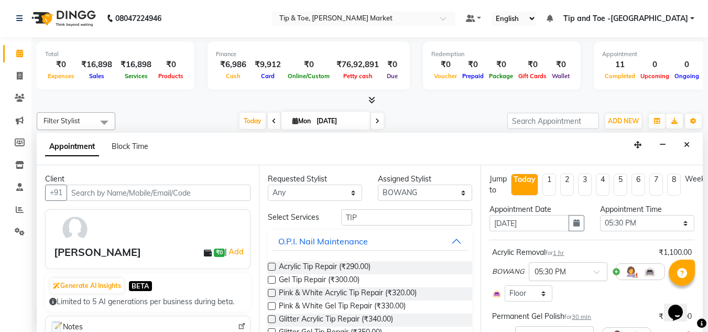
click at [271, 266] on label at bounding box center [272, 266] width 8 height 8
click at [271, 266] on input "checkbox" at bounding box center [271, 267] width 7 height 7
checkbox input "false"
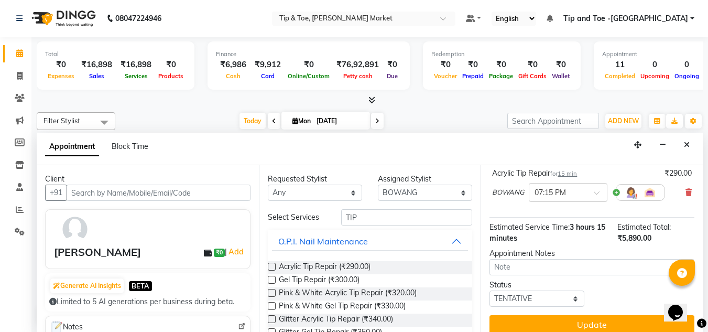
scroll to position [353, 0]
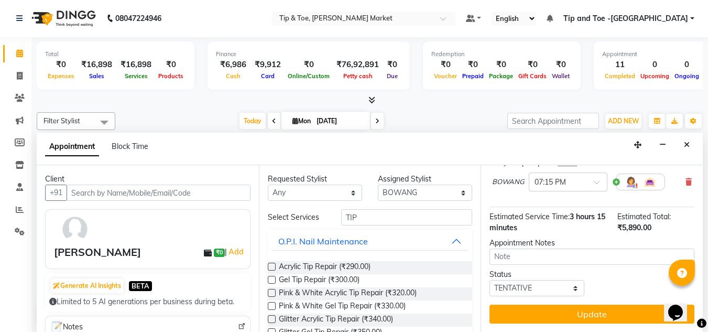
click at [590, 304] on button "Update" at bounding box center [591, 313] width 205 height 19
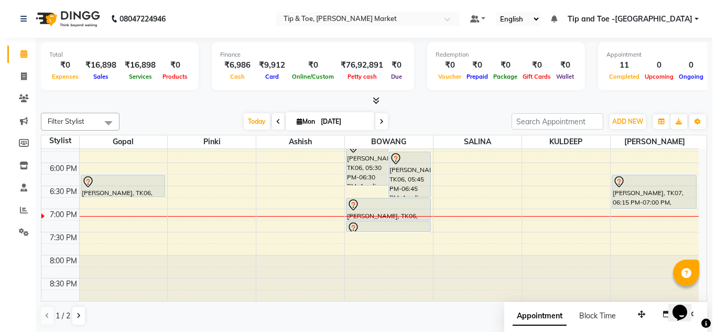
scroll to position [1, 0]
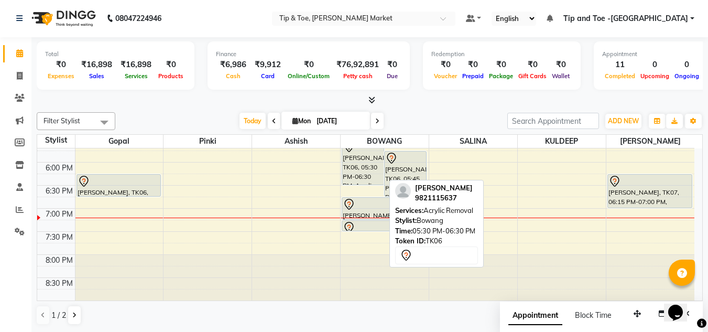
click at [361, 169] on div "PRAGATI BHASIN, TK06, 05:30 PM-06:30 PM, Acrylic Removal" at bounding box center [362, 162] width 41 height 45
click at [359, 169] on div "PRAGATI BHASIN, TK06, 05:30 PM-06:30 PM, Acrylic Removal" at bounding box center [362, 162] width 41 height 45
select select "7"
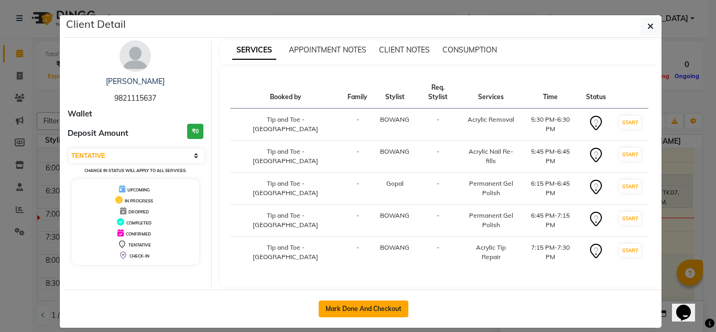
click at [338, 300] on button "Mark Done And Checkout" at bounding box center [364, 308] width 90 height 17
select select "5940"
select select "service"
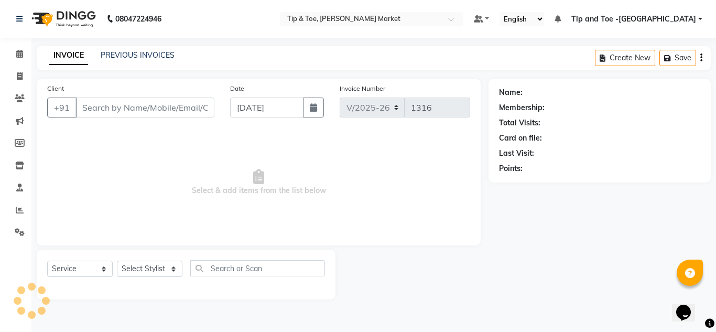
type input "9821115637"
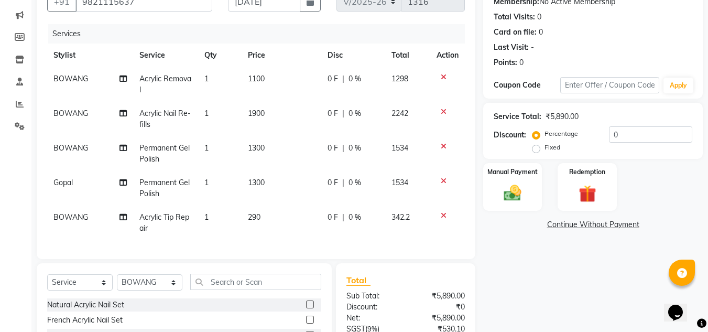
scroll to position [157, 0]
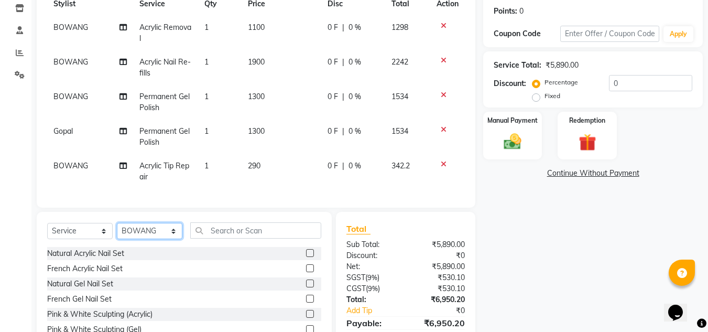
click at [133, 234] on select "Select Stylist Ashish BOWANG Delhi branch login Gopal KULDEEP Pinki SALINA SALM…" at bounding box center [149, 231] width 65 height 16
select select "90516"
click at [117, 231] on select "Select Stylist Ashish BOWANG Delhi branch login Gopal KULDEEP Pinki SALINA SALM…" at bounding box center [149, 231] width 65 height 16
click at [248, 235] on input "text" at bounding box center [255, 230] width 131 height 16
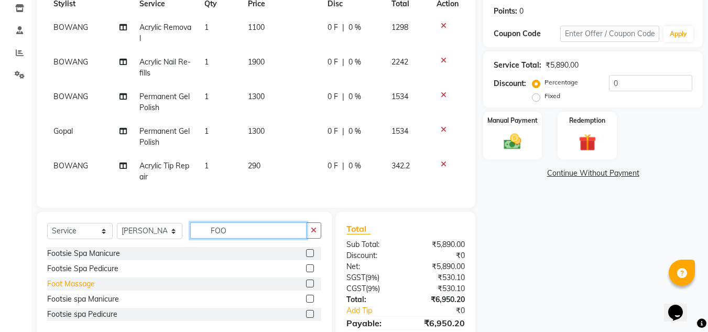
type input "FOO"
click at [68, 289] on div "Foot Massage" at bounding box center [71, 283] width 48 height 11
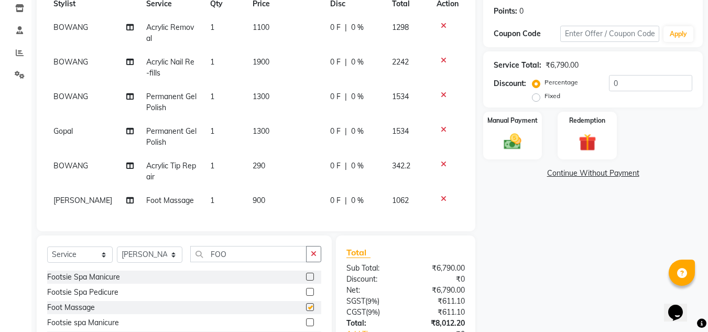
checkbox input "false"
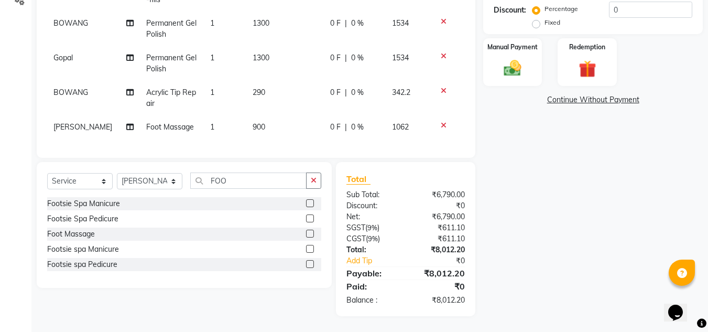
scroll to position [134, 0]
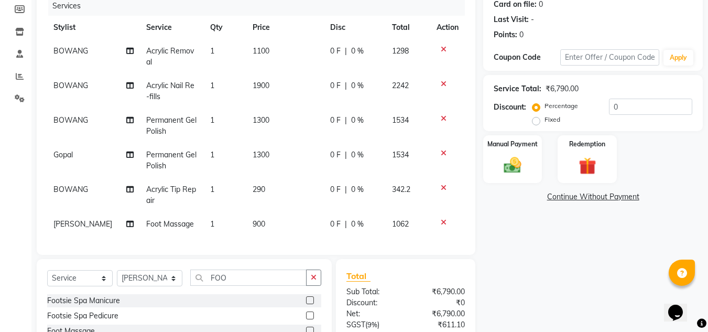
click at [445, 48] on icon at bounding box center [444, 49] width 6 height 7
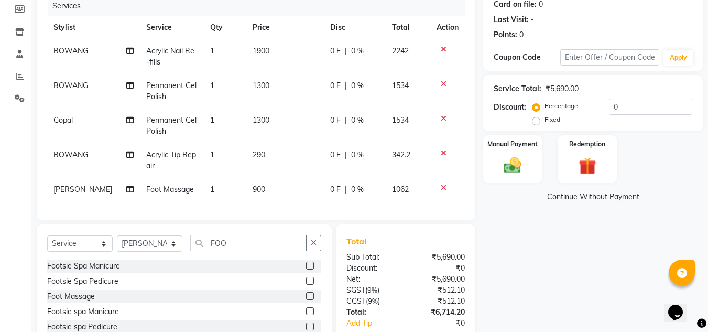
click at [571, 286] on div "Name: Pragati Bhasin Membership: No Active Membership Total Visits: 0 Card on f…" at bounding box center [596, 161] width 227 height 433
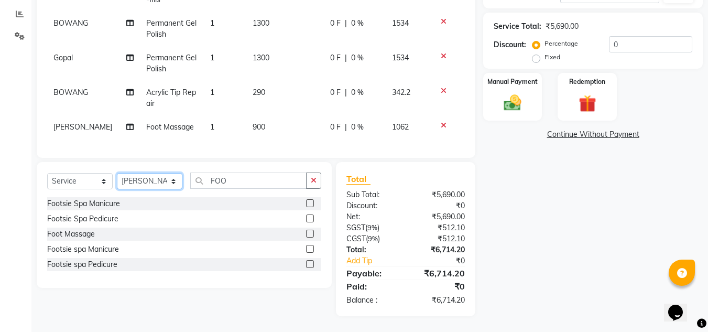
click at [148, 179] on select "Select Stylist Ashish BOWANG Delhi branch login Gopal KULDEEP Pinki SALINA SALM…" at bounding box center [149, 181] width 65 height 16
select select "42023"
click at [117, 173] on select "Select Stylist Ashish BOWANG Delhi branch login Gopal KULDEEP Pinki SALINA SALM…" at bounding box center [149, 181] width 65 height 16
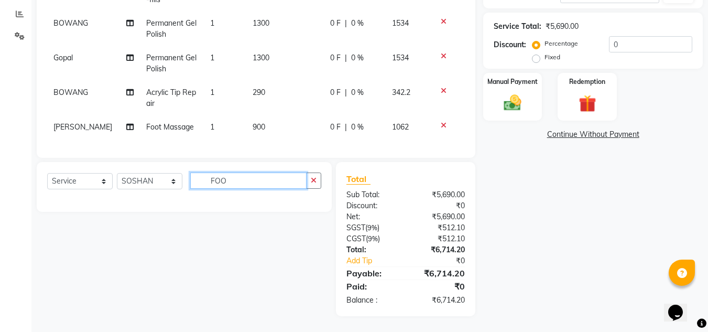
click at [238, 179] on input "FOO" at bounding box center [248, 180] width 116 height 16
type input "F"
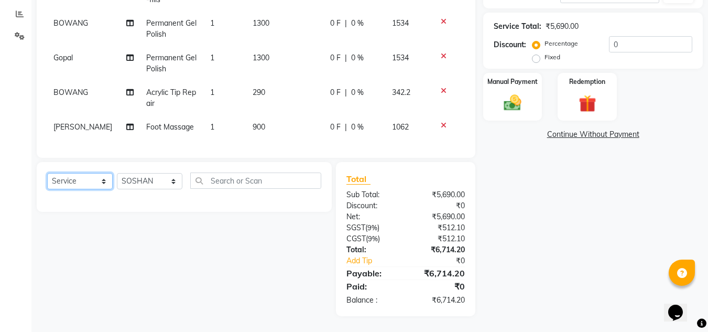
click at [60, 180] on select "Select Service Product Membership Package Voucher Prepaid Gift Card" at bounding box center [79, 181] width 65 height 16
click at [47, 173] on select "Select Service Product Membership Package Voucher Prepaid Gift Card" at bounding box center [79, 181] width 65 height 16
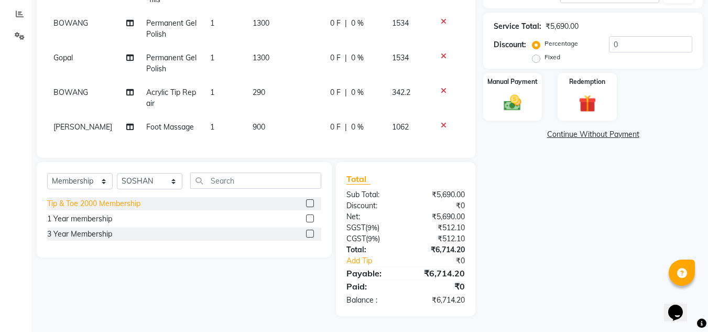
click at [80, 204] on div "Tip & Toe 2000 Membership" at bounding box center [93, 203] width 93 height 11
select select "select"
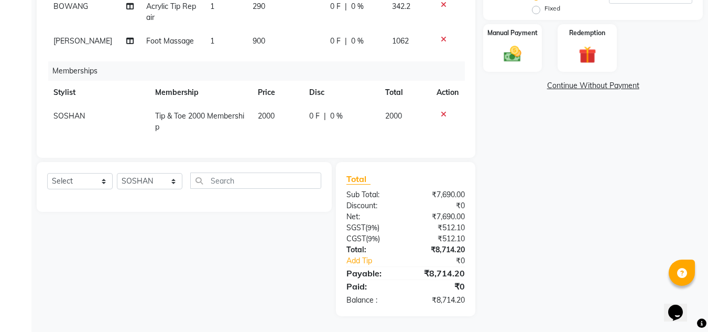
scroll to position [140, 0]
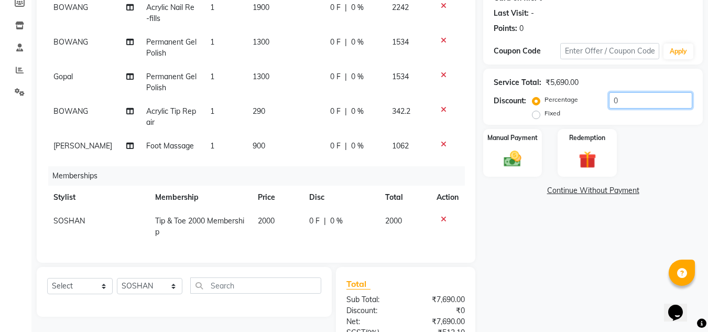
click at [611, 101] on input "0" at bounding box center [650, 100] width 83 height 16
type input "20"
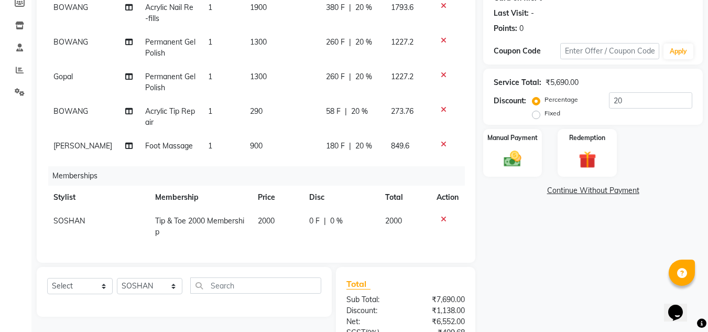
click at [588, 248] on div "Name: Pragati Bhasin Membership: No Active Membership Total Visits: 0 Card on f…" at bounding box center [596, 180] width 227 height 482
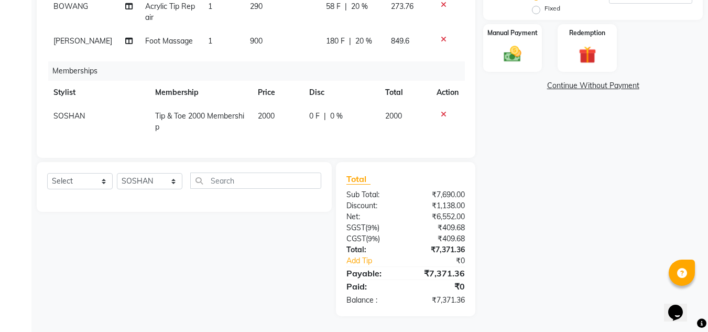
scroll to position [0, 0]
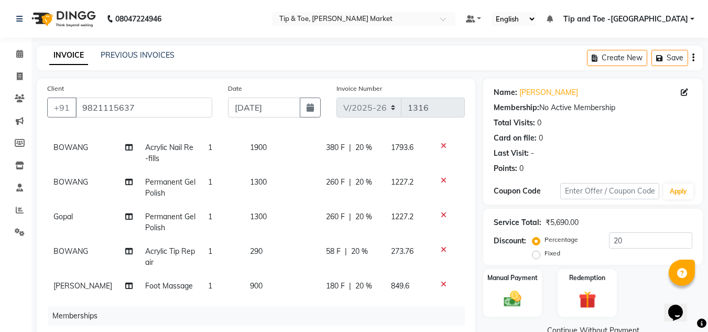
click at [610, 127] on div "Total Visits: 0" at bounding box center [592, 122] width 199 height 11
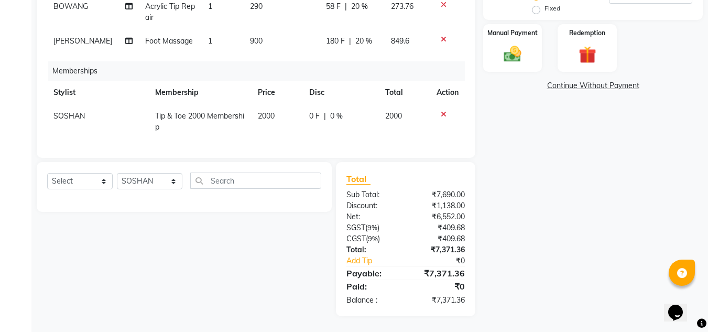
scroll to position [192, 0]
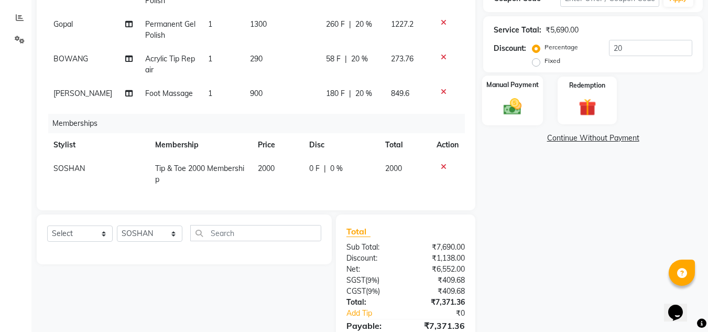
click at [511, 106] on img at bounding box center [512, 106] width 29 height 21
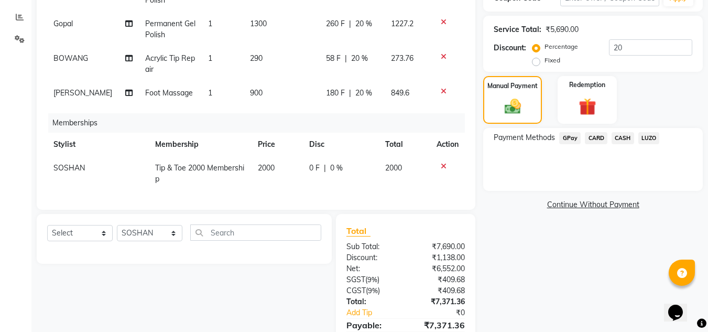
scroll to position [245, 0]
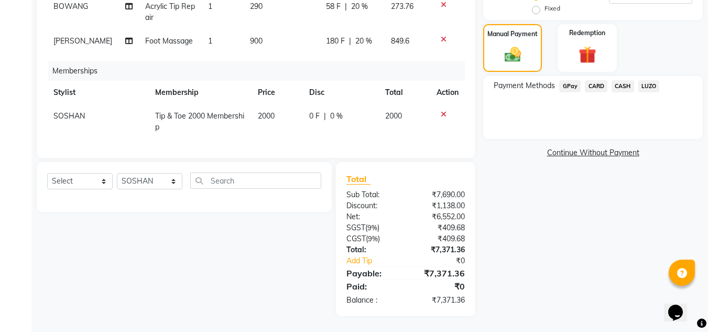
click at [596, 86] on span "CARD" at bounding box center [596, 86] width 23 height 12
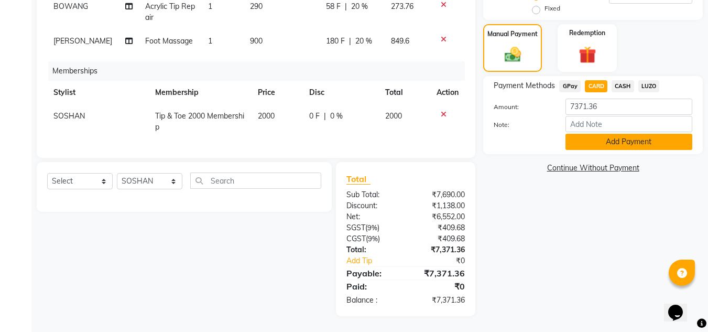
click at [623, 139] on button "Add Payment" at bounding box center [628, 142] width 127 height 16
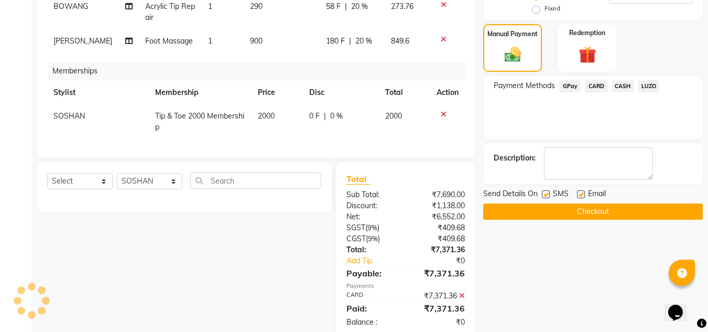
click at [592, 210] on button "Checkout" at bounding box center [593, 211] width 220 height 16
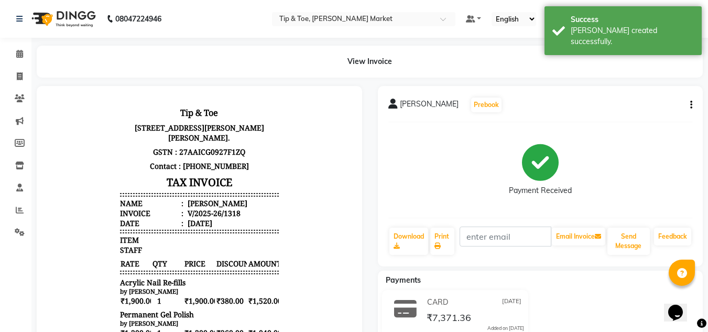
scroll to position [105, 0]
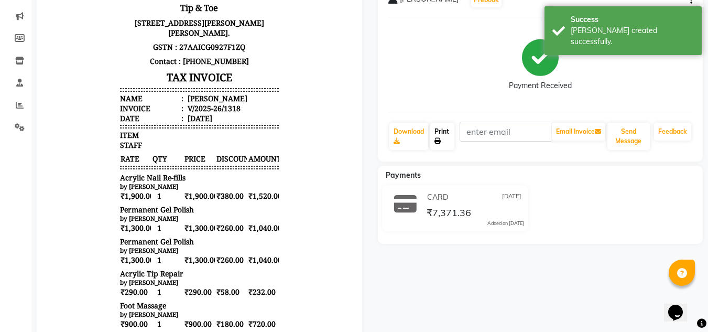
click at [443, 135] on link "Print" at bounding box center [442, 136] width 24 height 27
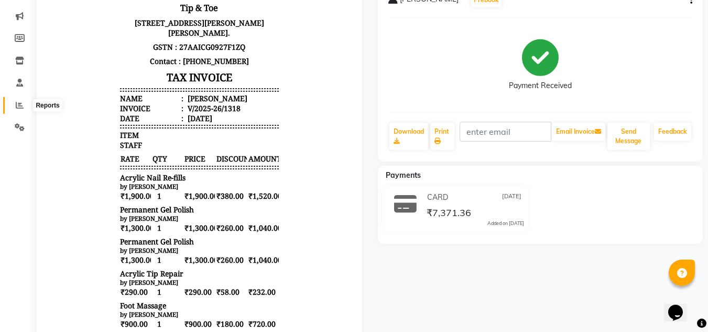
click at [24, 105] on span at bounding box center [19, 106] width 18 height 12
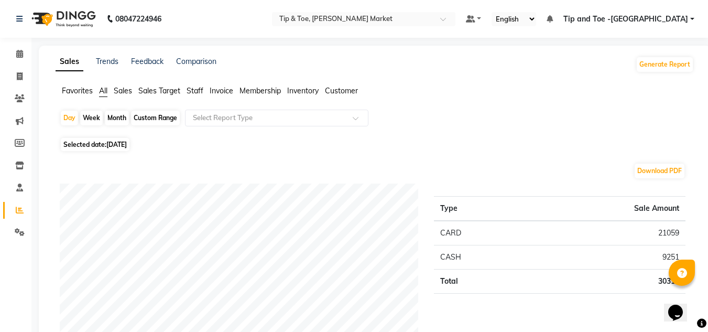
click at [197, 89] on span "Staff" at bounding box center [195, 90] width 17 height 9
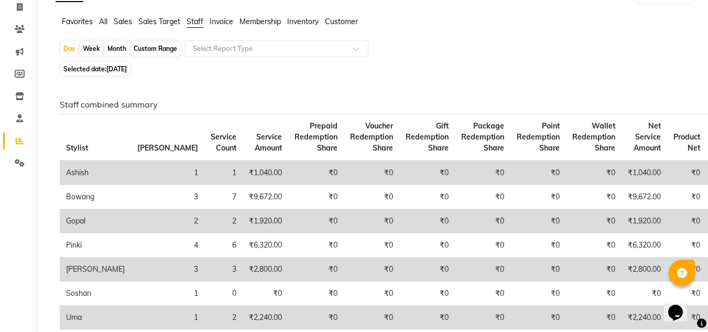
scroll to position [62, 0]
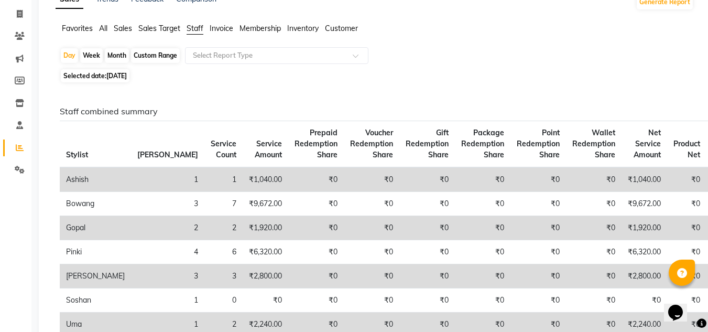
click at [103, 26] on span "All" at bounding box center [103, 28] width 8 height 9
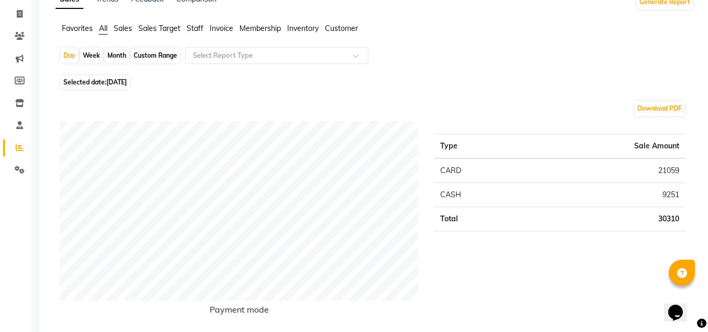
click at [669, 173] on td "21059" at bounding box center [606, 170] width 159 height 25
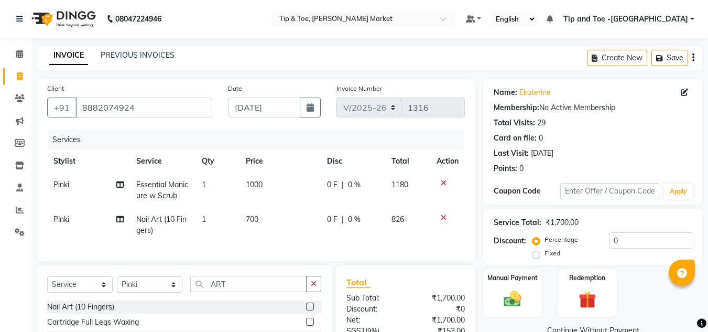
select select "5940"
select select "service"
select select "41968"
select select "5940"
select select "service"
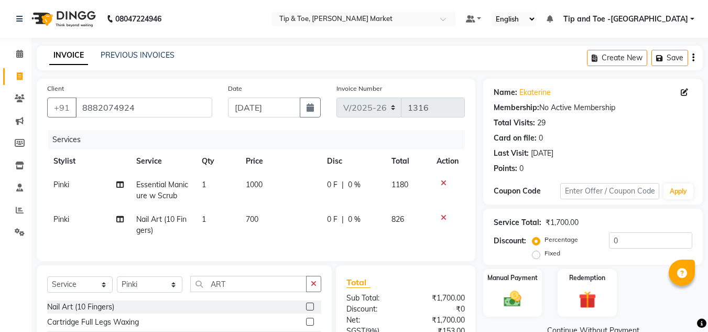
select select "41968"
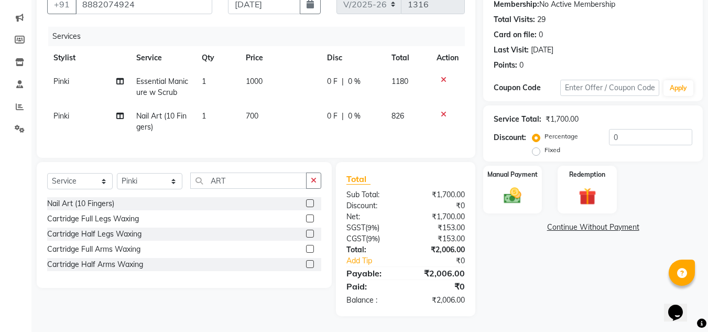
click at [251, 113] on span "700" at bounding box center [252, 115] width 13 height 9
select select "41968"
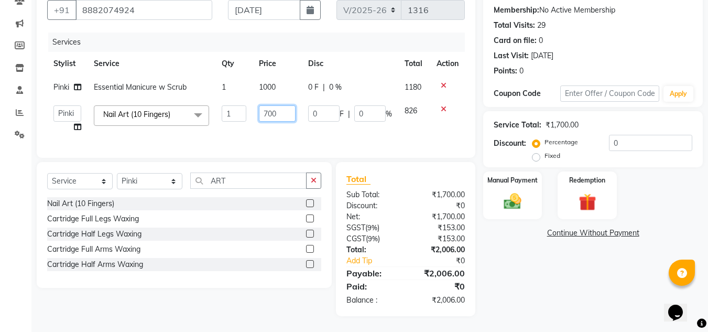
click at [269, 106] on input "700" at bounding box center [277, 113] width 36 height 16
type input "3000"
click at [540, 269] on div "Name: Ekaterine Membership: No Active Membership Total Visits: 29 Card on file:…" at bounding box center [596, 148] width 227 height 335
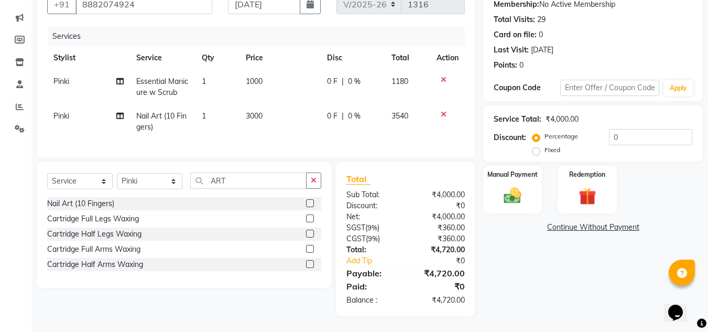
click at [528, 265] on div "Name: Ekaterine Membership: No Active Membership Total Visits: 29 Card on file:…" at bounding box center [596, 145] width 227 height 341
click at [257, 114] on span "3000" at bounding box center [254, 115] width 17 height 9
select select "41968"
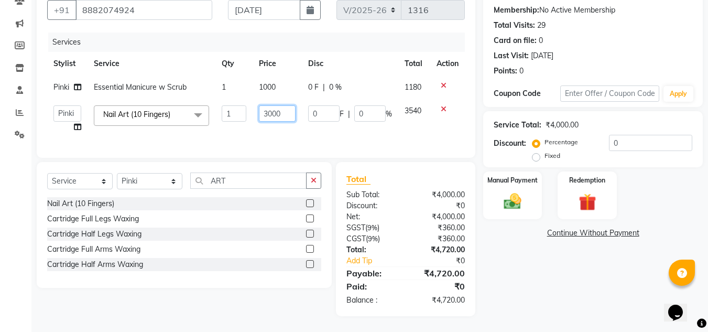
click at [271, 108] on input "3000" at bounding box center [277, 113] width 36 height 16
type input "2200"
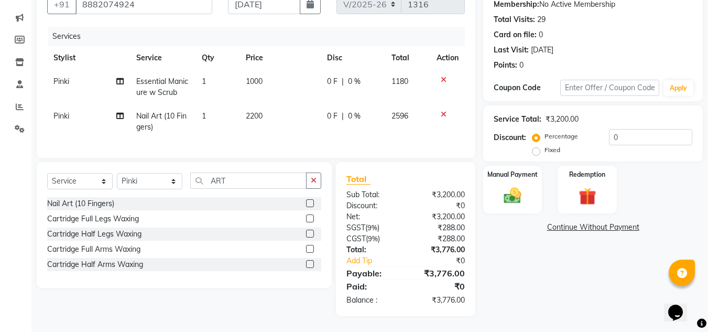
click at [555, 276] on div "Name: Ekaterine Membership: No Active Membership Total Visits: 29 Card on file:…" at bounding box center [596, 145] width 227 height 341
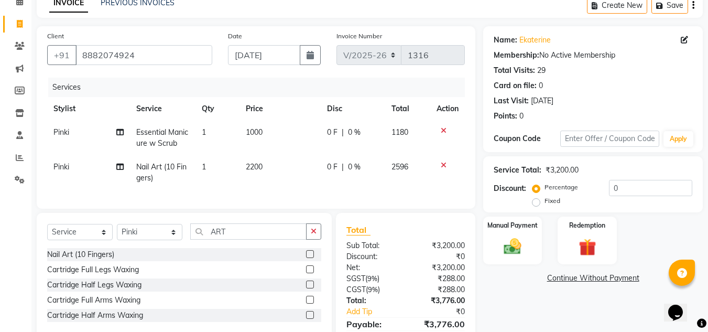
scroll to position [111, 0]
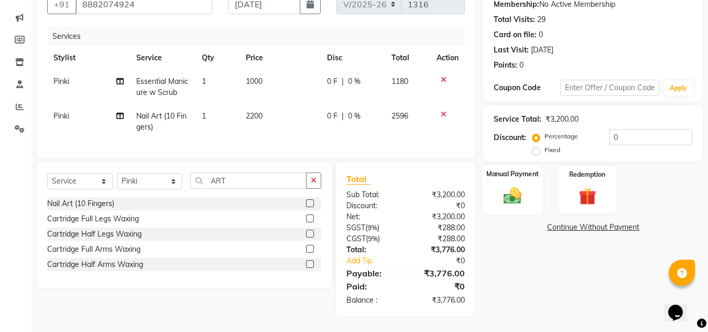
click at [515, 189] on img at bounding box center [512, 195] width 29 height 21
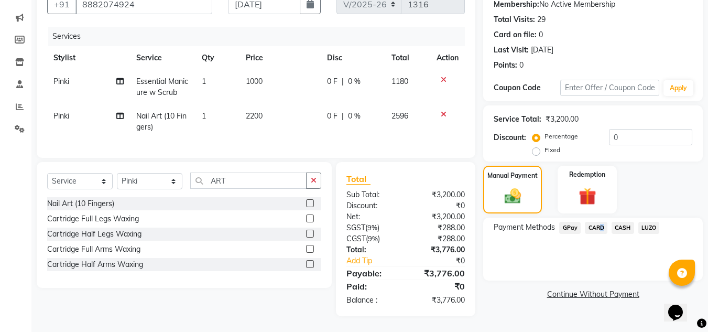
click at [598, 222] on span "CARD" at bounding box center [596, 228] width 23 height 12
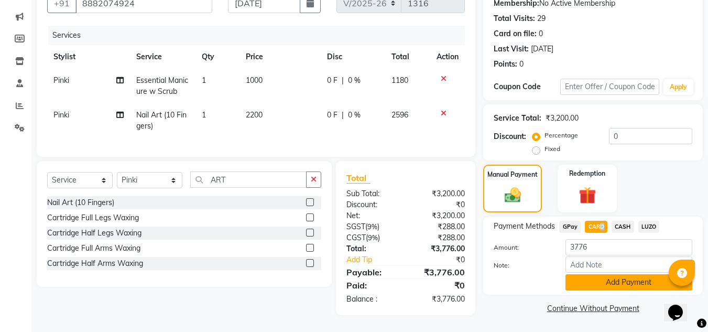
click at [627, 274] on button "Add Payment" at bounding box center [628, 282] width 127 height 16
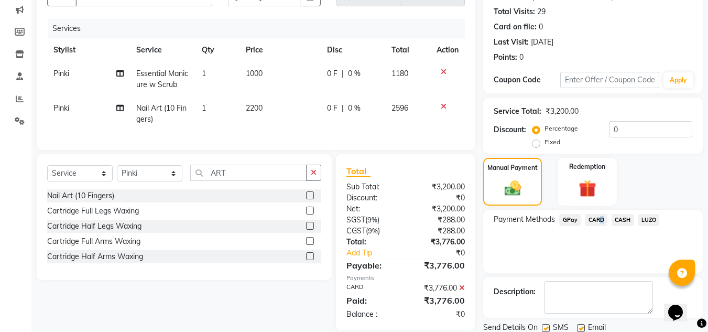
scroll to position [148, 0]
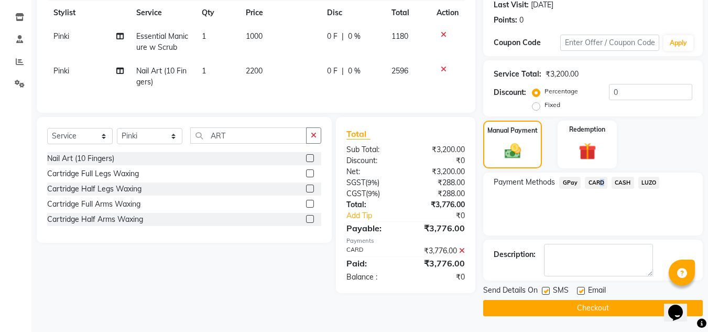
click at [594, 306] on button "Checkout" at bounding box center [593, 308] width 220 height 16
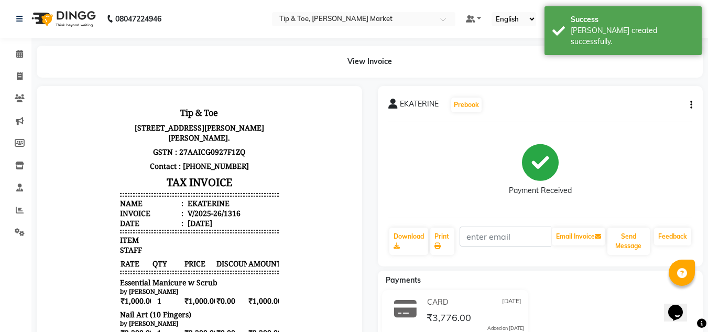
scroll to position [105, 0]
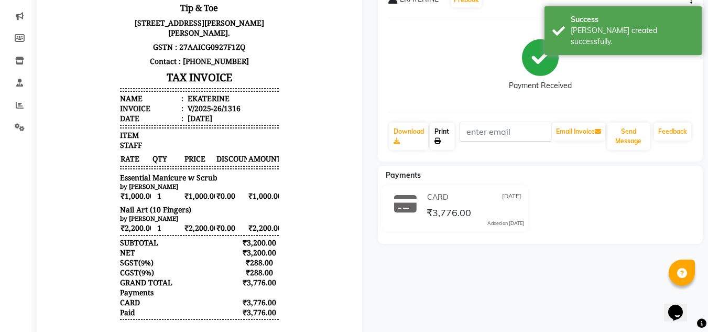
click at [440, 131] on link "Print" at bounding box center [442, 136] width 24 height 27
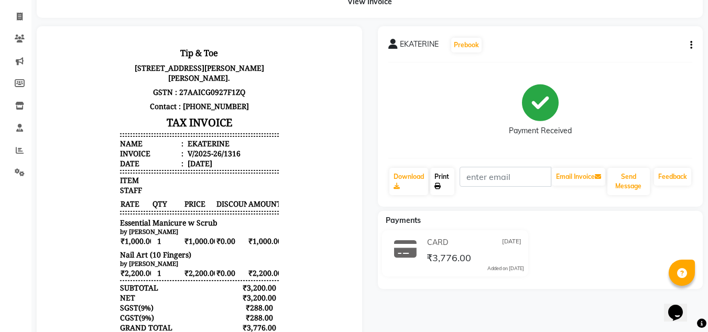
scroll to position [0, 0]
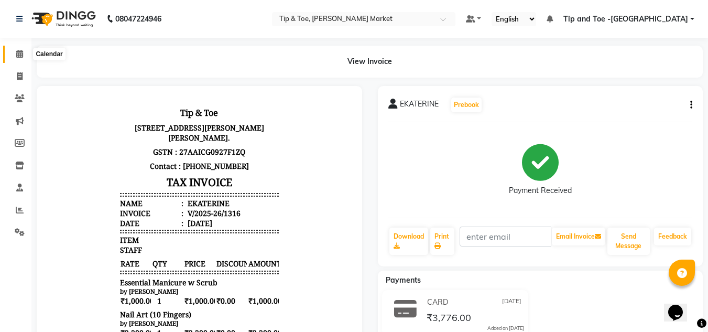
click at [20, 51] on icon at bounding box center [19, 54] width 7 height 8
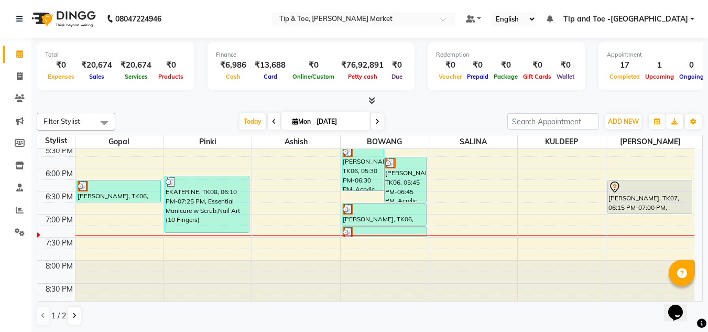
scroll to position [447, 0]
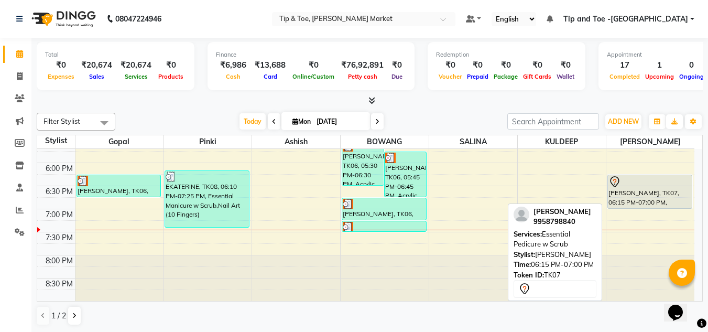
click at [648, 189] on div "CHLOE, TK07, 06:15 PM-07:00 PM, Essential Pedicure w Scrub" at bounding box center [650, 191] width 84 height 33
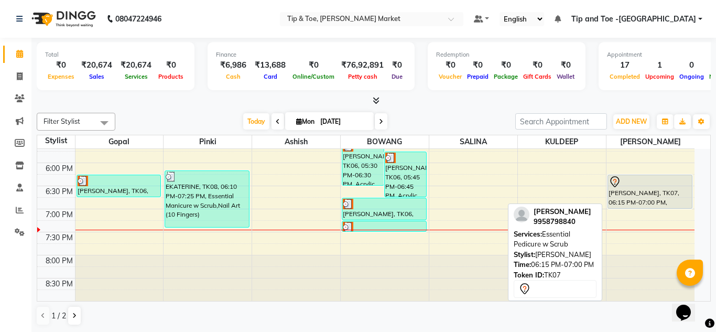
select select "7"
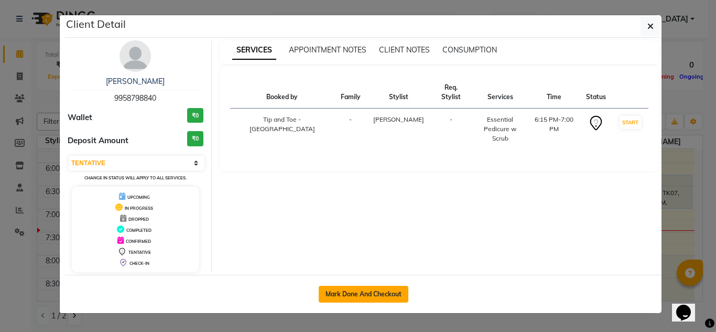
click at [360, 293] on button "Mark Done And Checkout" at bounding box center [364, 294] width 90 height 17
select select "service"
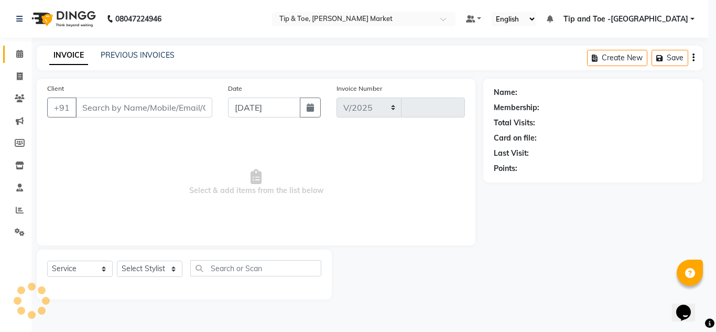
select select "5940"
type input "1317"
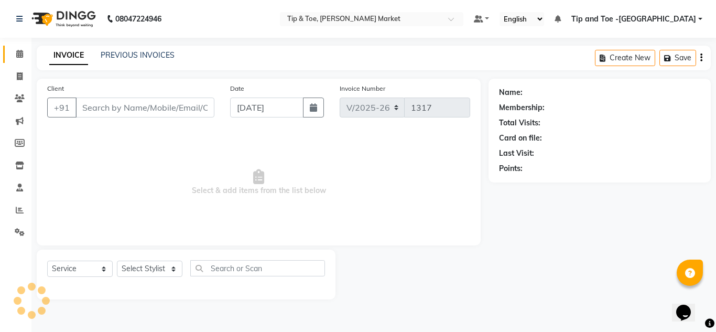
type input "9958798840"
select select "90516"
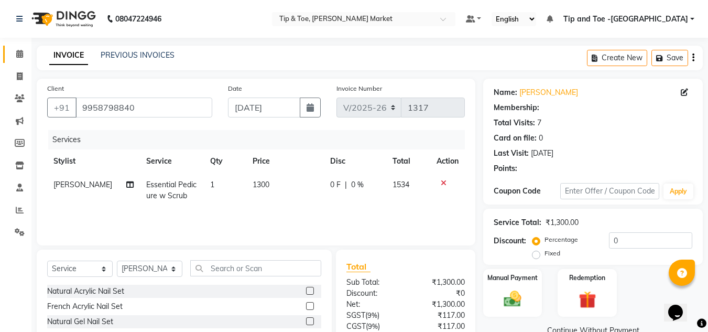
select select "1: Object"
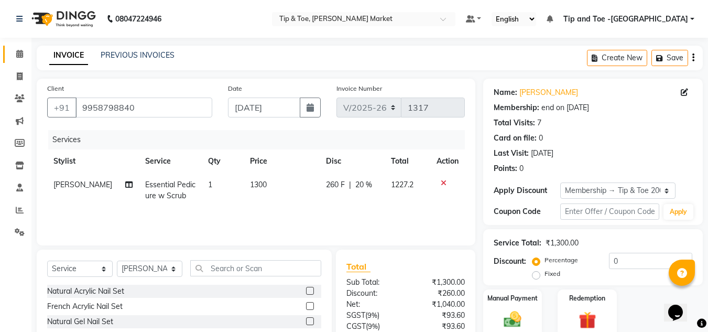
type input "20"
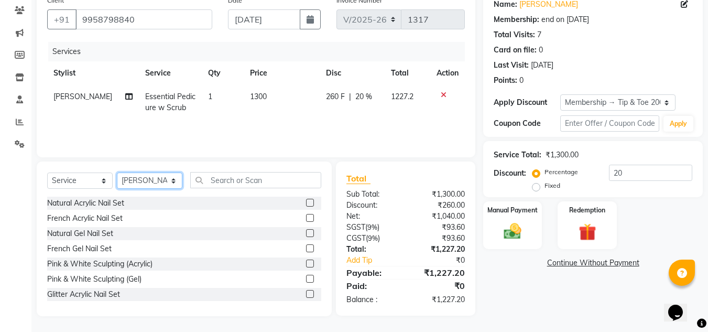
click at [175, 182] on select "Select Stylist Ashish BOWANG Delhi branch login Gopal KULDEEP Pinki SALINA SALM…" at bounding box center [149, 180] width 65 height 16
select select "41966"
click at [117, 172] on select "Select Stylist Ashish BOWANG Delhi branch login Gopal KULDEEP Pinki SALINA SALM…" at bounding box center [149, 180] width 65 height 16
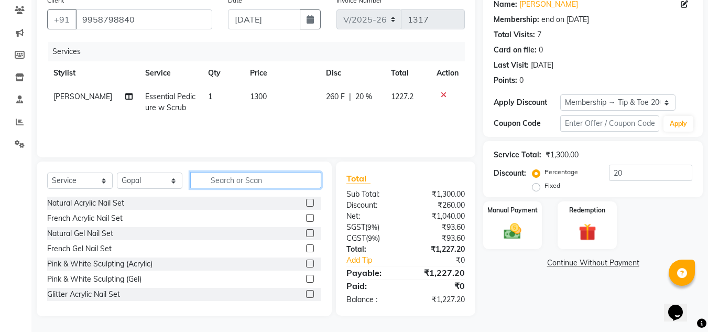
click at [226, 179] on input "text" at bounding box center [255, 180] width 131 height 16
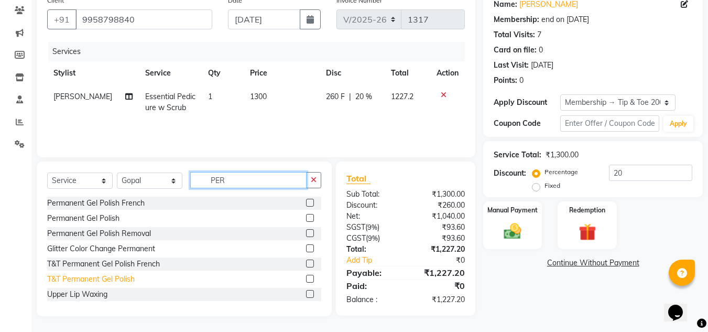
type input "PER"
click at [63, 278] on div "T&T Permanent Gel Polish" at bounding box center [90, 278] width 87 height 11
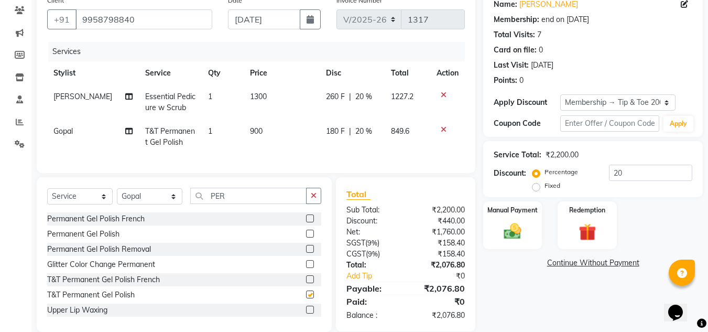
checkbox input "false"
click at [250, 129] on span "900" at bounding box center [256, 130] width 13 height 9
select select "41966"
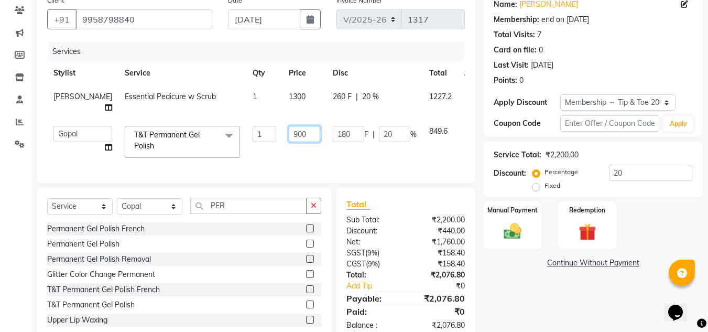
click at [289, 134] on input "900" at bounding box center [304, 134] width 31 height 16
type input "1100"
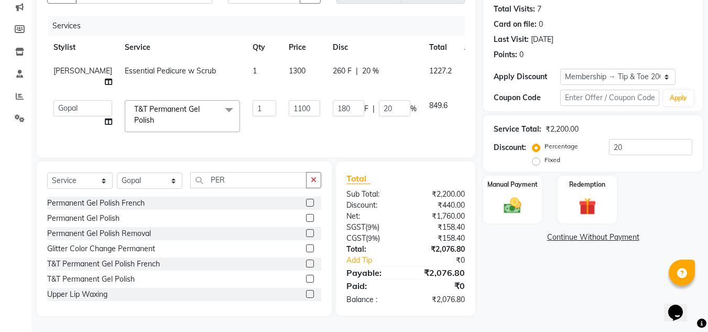
click at [574, 287] on div "Name: Chloe Membership: end on 05-04-2028 Total Visits: 7 Card on file: 0 Last …" at bounding box center [596, 140] width 227 height 351
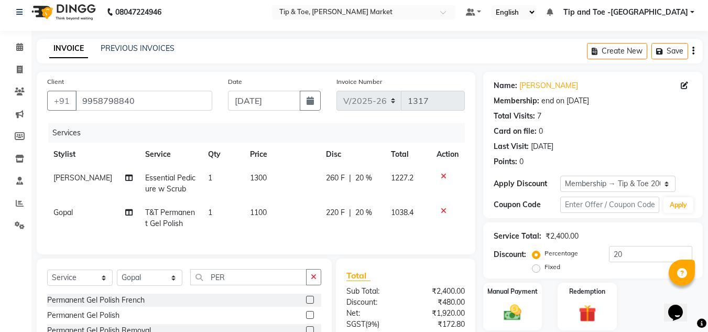
scroll to position [112, 0]
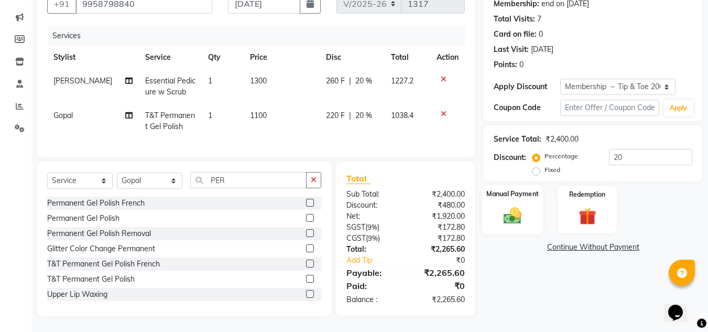
click at [513, 209] on img at bounding box center [512, 215] width 29 height 21
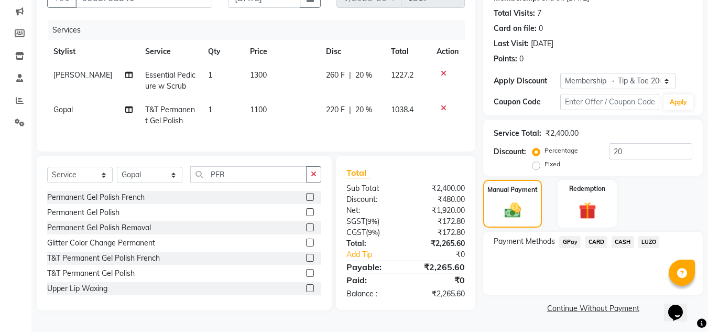
click at [625, 236] on span "CASH" at bounding box center [622, 242] width 23 height 12
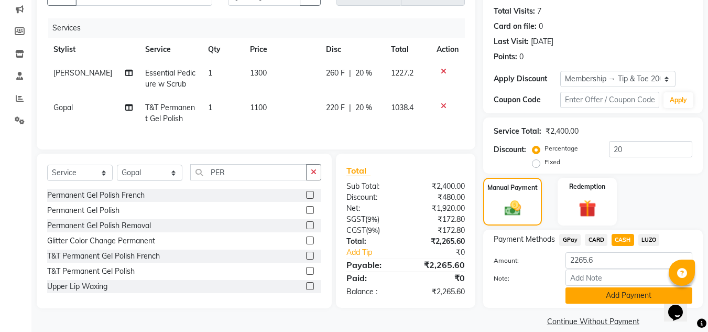
click at [624, 294] on button "Add Payment" at bounding box center [628, 295] width 127 height 16
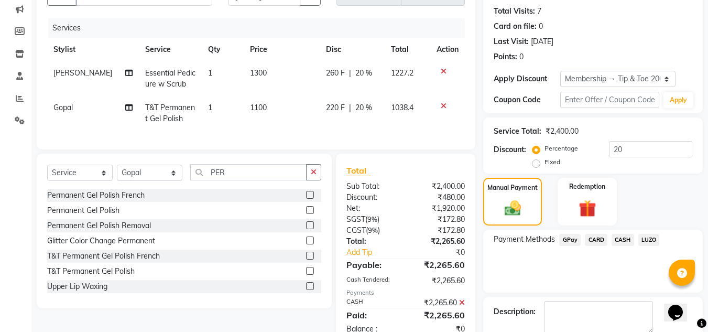
scroll to position [169, 0]
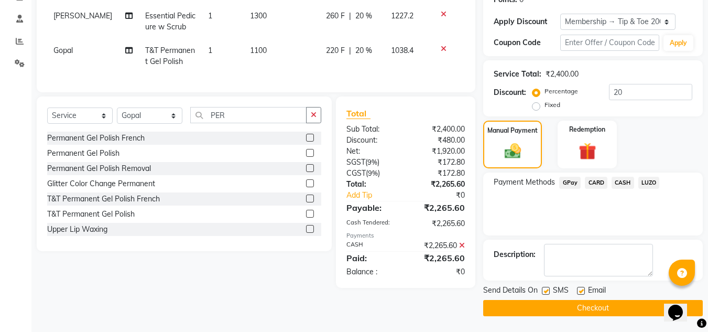
click at [591, 306] on button "Checkout" at bounding box center [593, 308] width 220 height 16
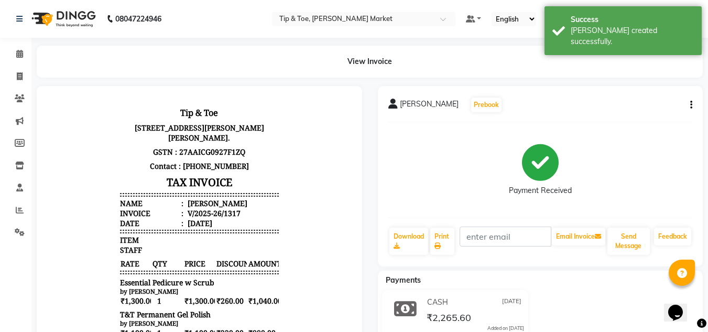
scroll to position [105, 0]
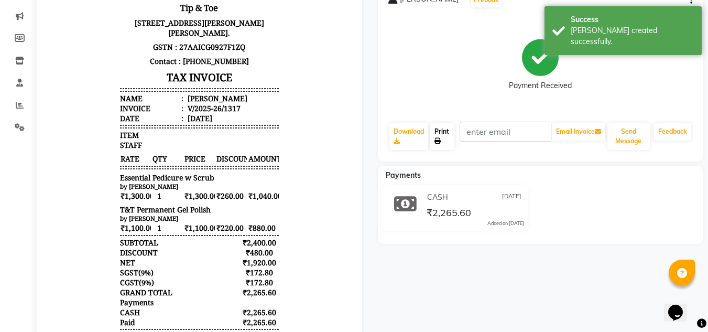
click at [441, 134] on link "Print" at bounding box center [442, 136] width 24 height 27
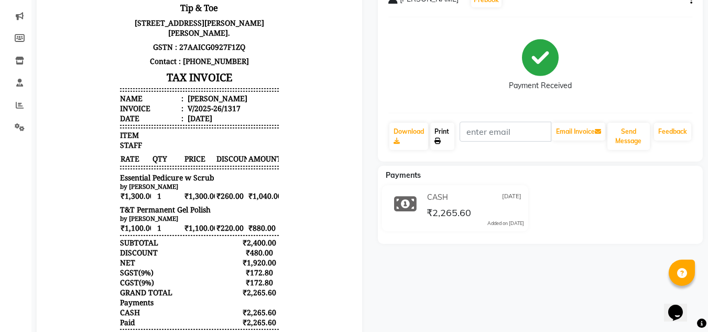
scroll to position [0, 0]
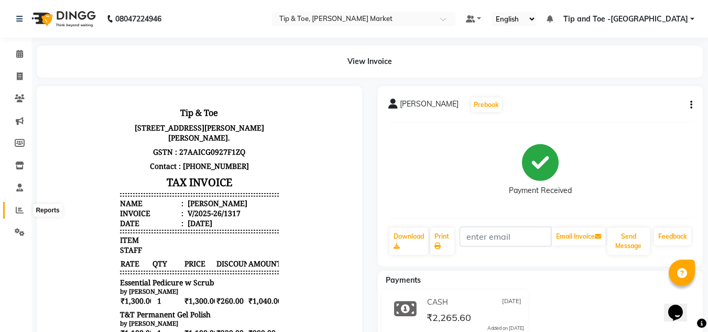
click at [16, 210] on icon at bounding box center [20, 210] width 8 height 8
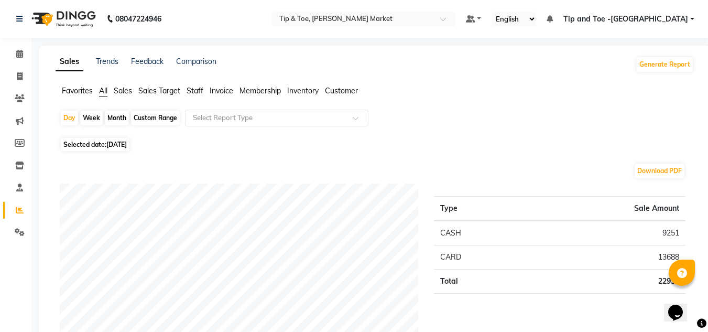
click at [200, 89] on span "Staff" at bounding box center [195, 90] width 17 height 9
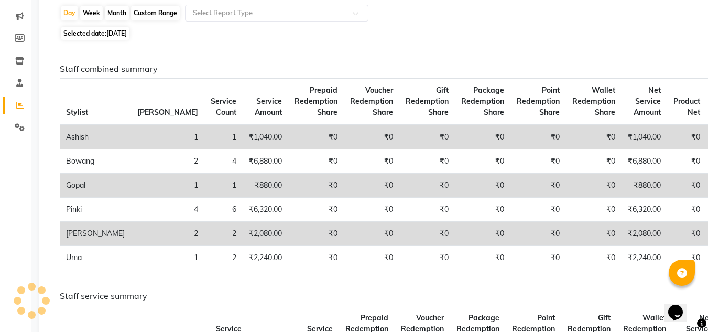
scroll to position [157, 0]
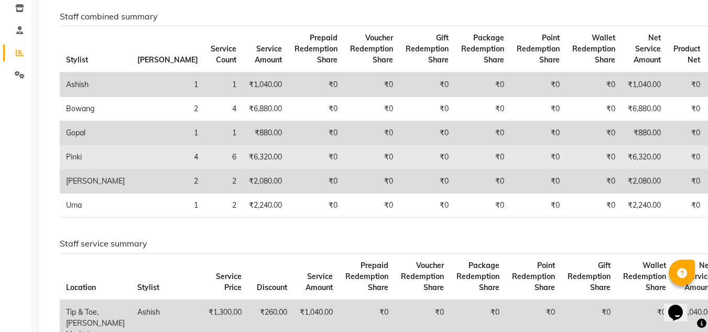
click at [75, 155] on td "Pinki" at bounding box center [95, 157] width 71 height 24
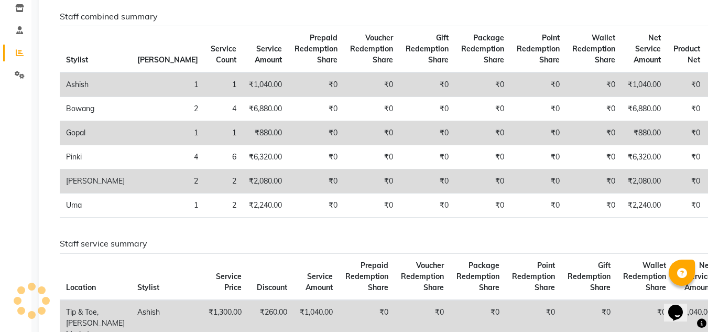
click at [89, 92] on td "Ashish" at bounding box center [95, 84] width 71 height 25
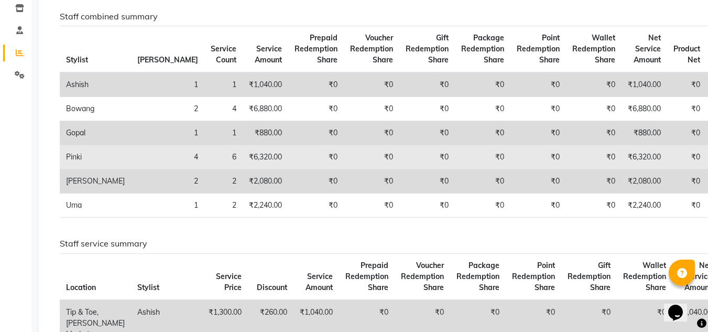
click at [243, 159] on td "₹6,320.00" at bounding box center [266, 157] width 46 height 24
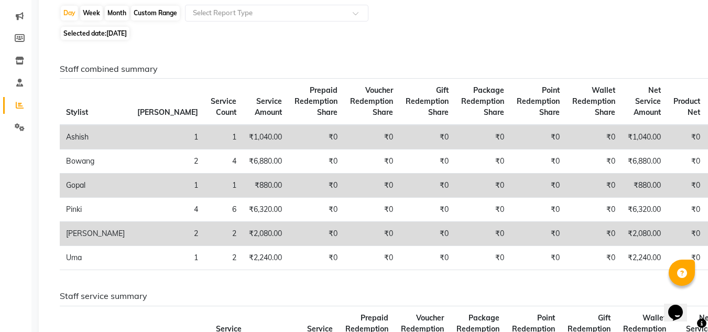
scroll to position [0, 0]
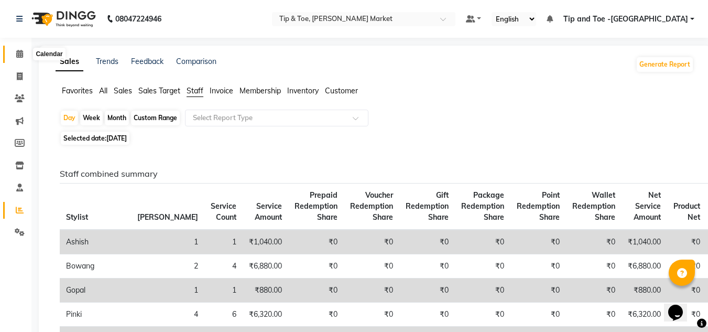
click at [20, 54] on icon at bounding box center [19, 54] width 7 height 8
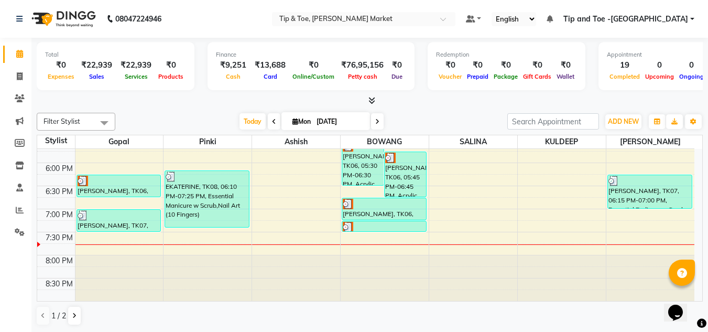
scroll to position [1, 0]
click at [20, 206] on icon at bounding box center [20, 209] width 8 height 8
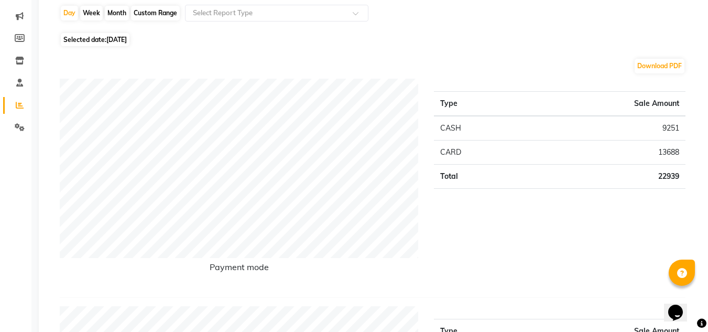
scroll to position [52, 0]
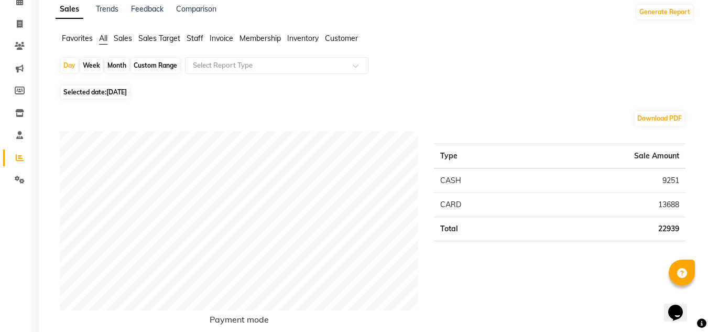
click at [199, 41] on span "Staff" at bounding box center [195, 38] width 17 height 9
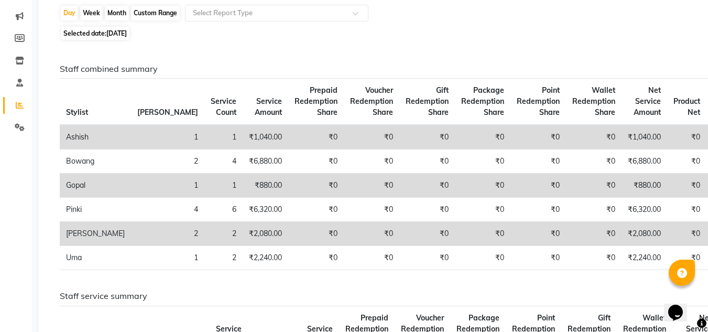
scroll to position [0, 0]
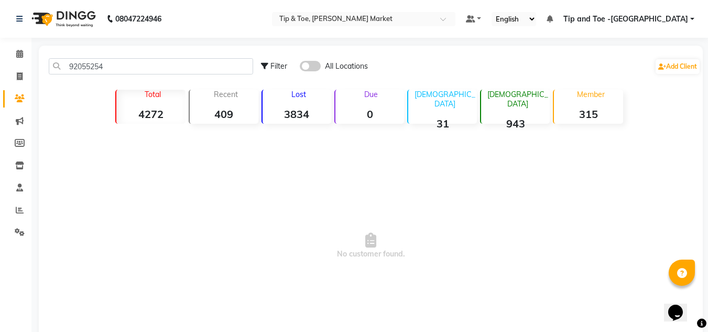
click at [132, 62] on input "92055254" at bounding box center [151, 66] width 204 height 16
type input "9"
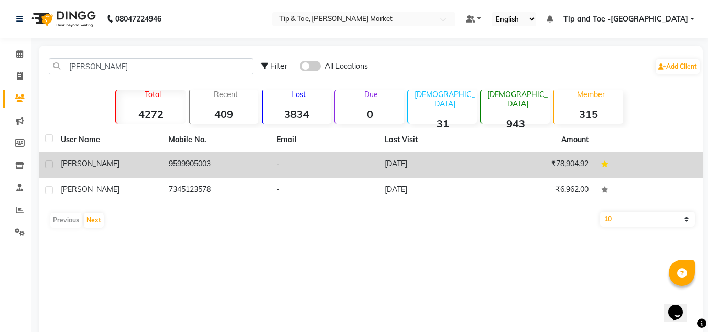
type input "[PERSON_NAME]"
click at [234, 154] on td "9599905003" at bounding box center [216, 165] width 108 height 26
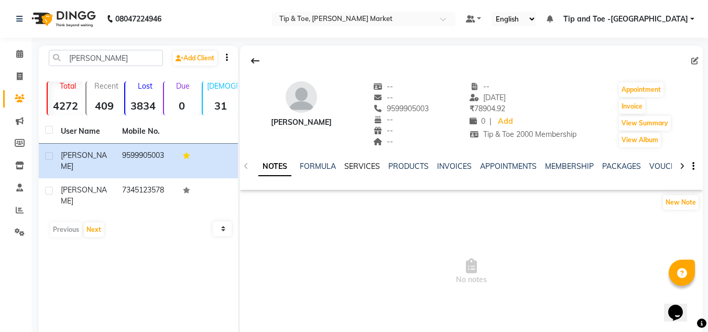
click at [365, 162] on link "SERVICES" at bounding box center [362, 165] width 36 height 9
